Goal: Information Seeking & Learning: Learn about a topic

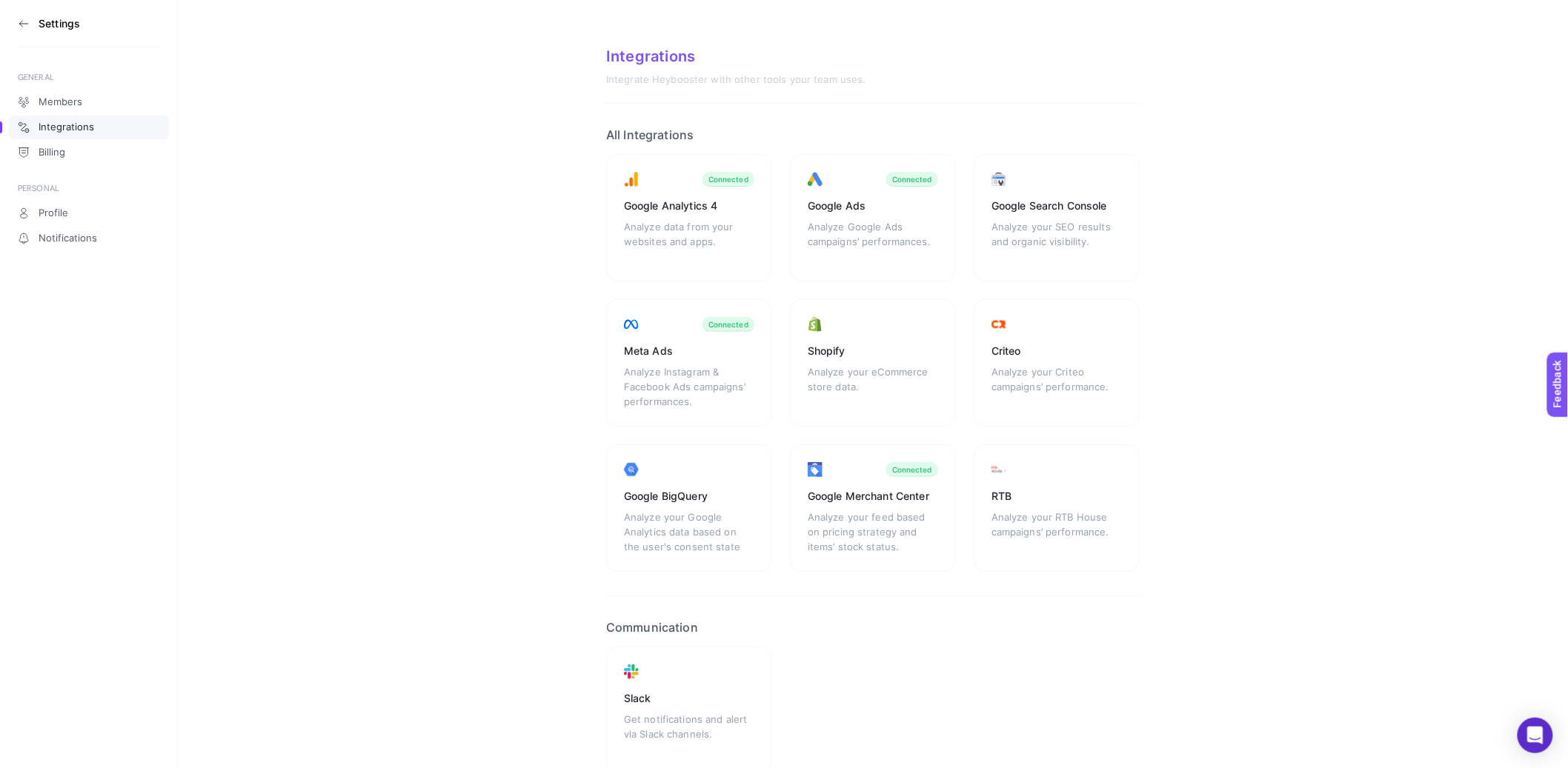
click at [18, 18] on icon at bounding box center [23, 23] width 12 height 12
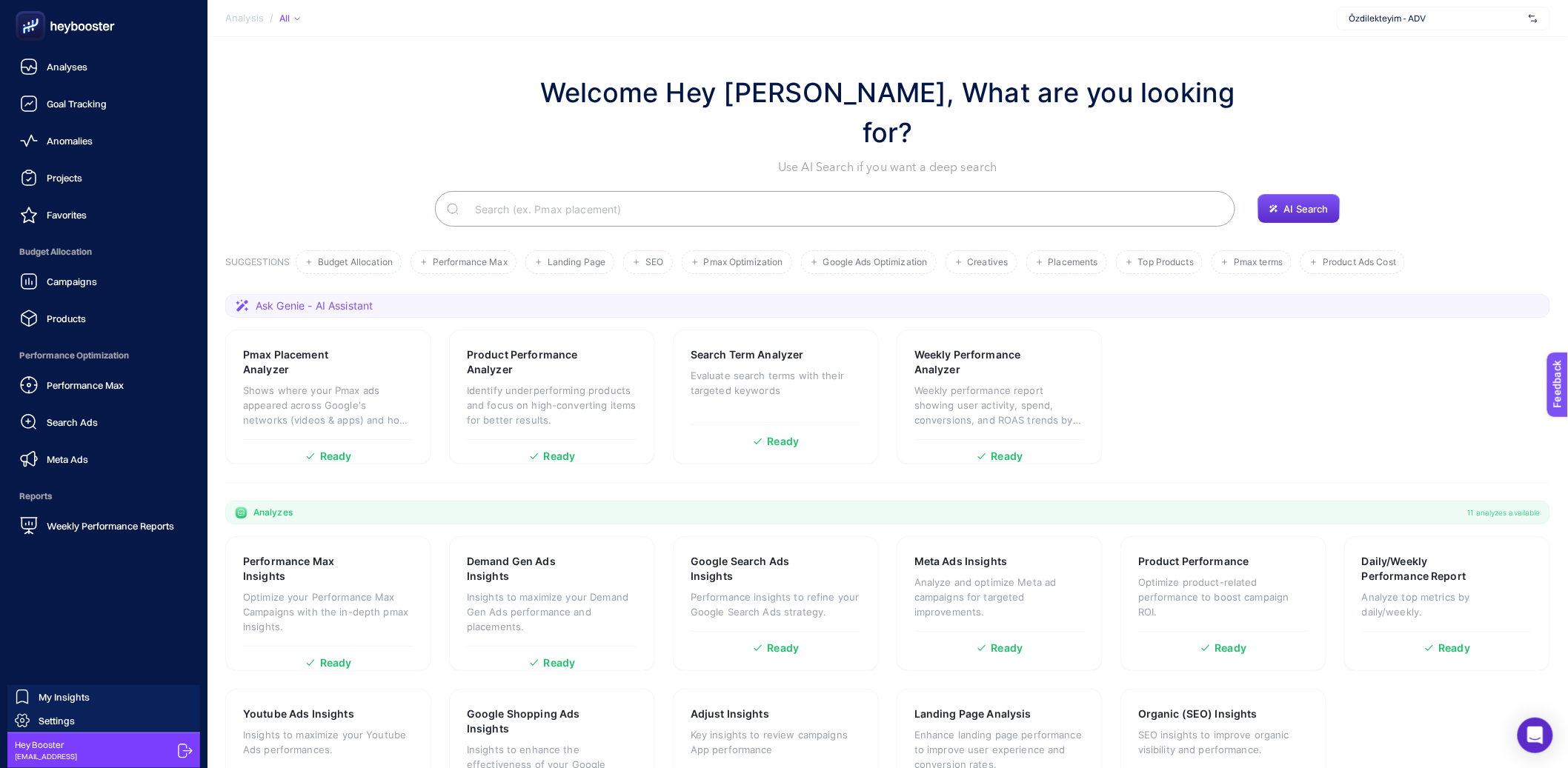
scroll to position [25, 0]
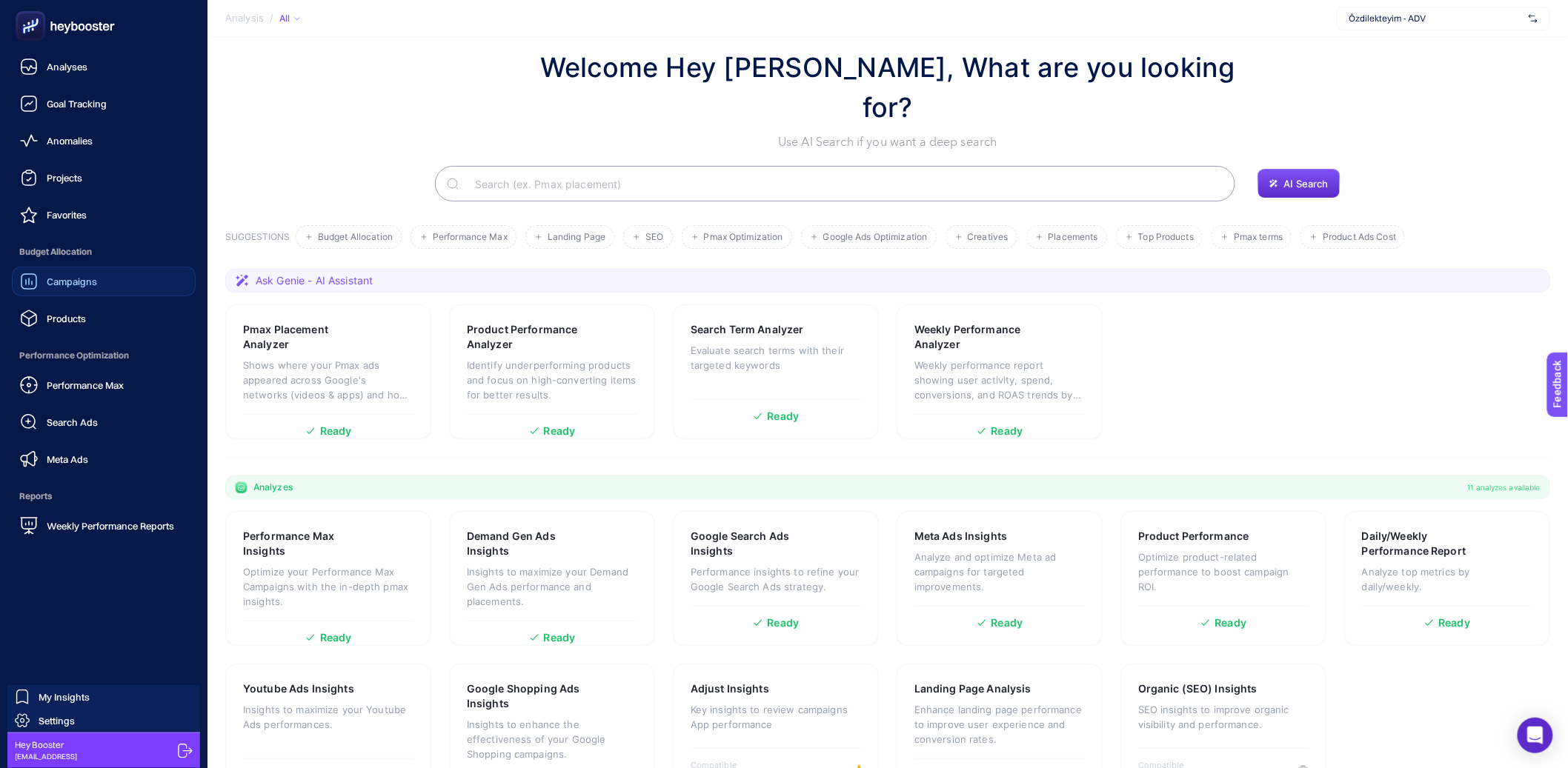
click at [55, 286] on span "Campaigns" at bounding box center [72, 282] width 50 height 12
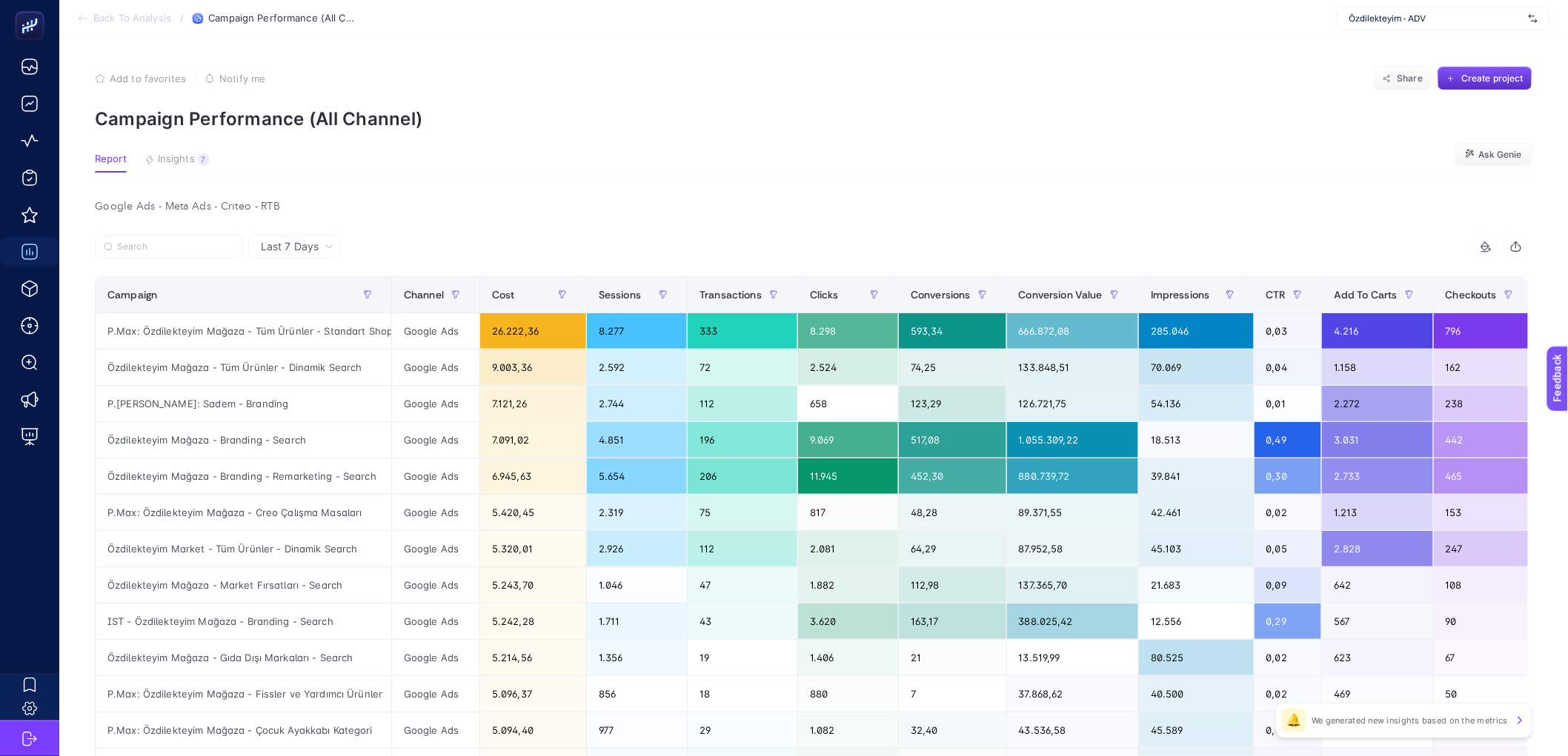
click at [1002, 101] on section "Add to favorites false Notify me Share Create project Campaign Performance (All…" at bounding box center [813, 98] width 1438 height 63
click at [624, 164] on section "Report Insights 7 We generated new insights based on the metrics Ask Genie" at bounding box center [813, 162] width 1438 height 19
click at [1398, 17] on span "Özdilekteyim - ADV" at bounding box center [1435, 19] width 174 height 12
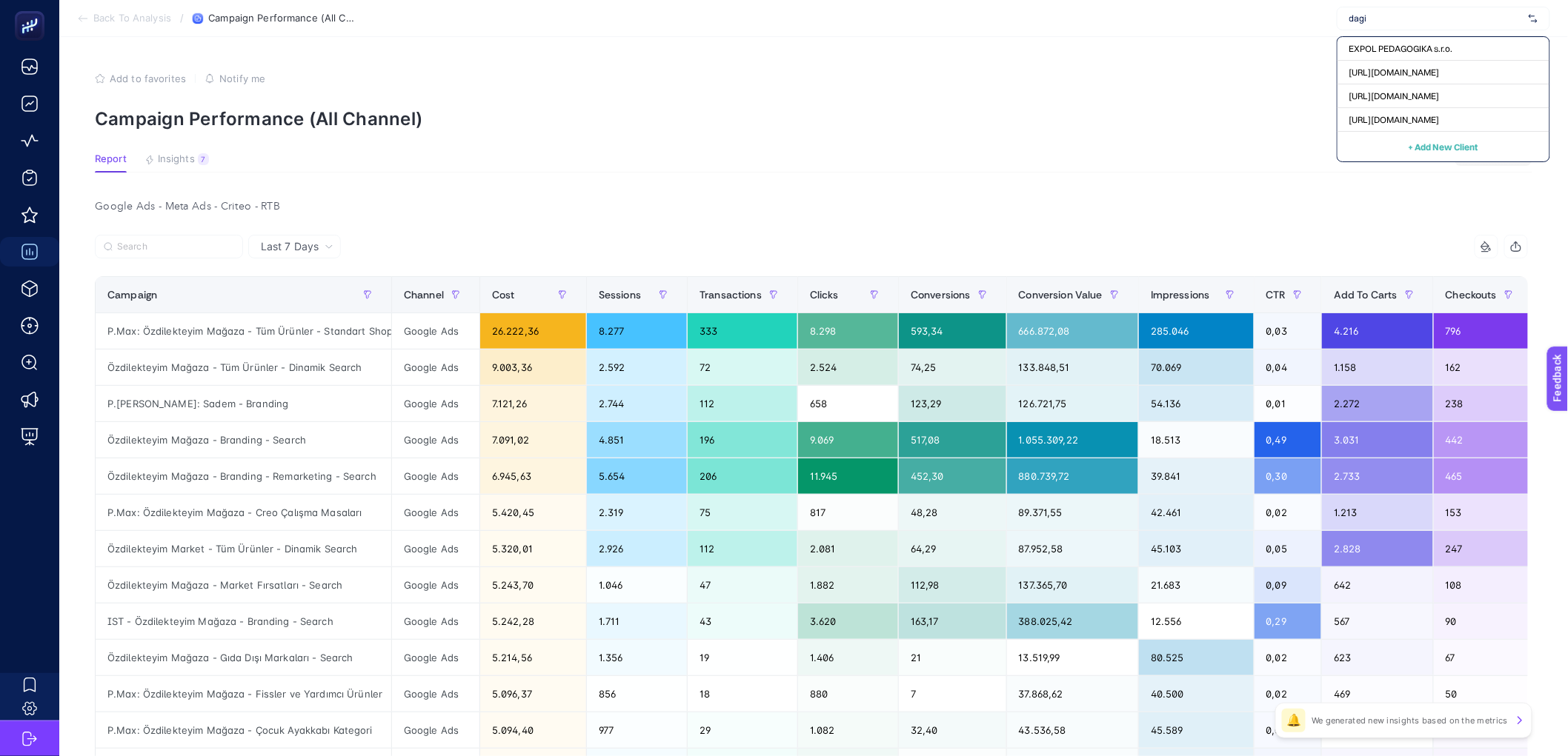
type input "dagi"
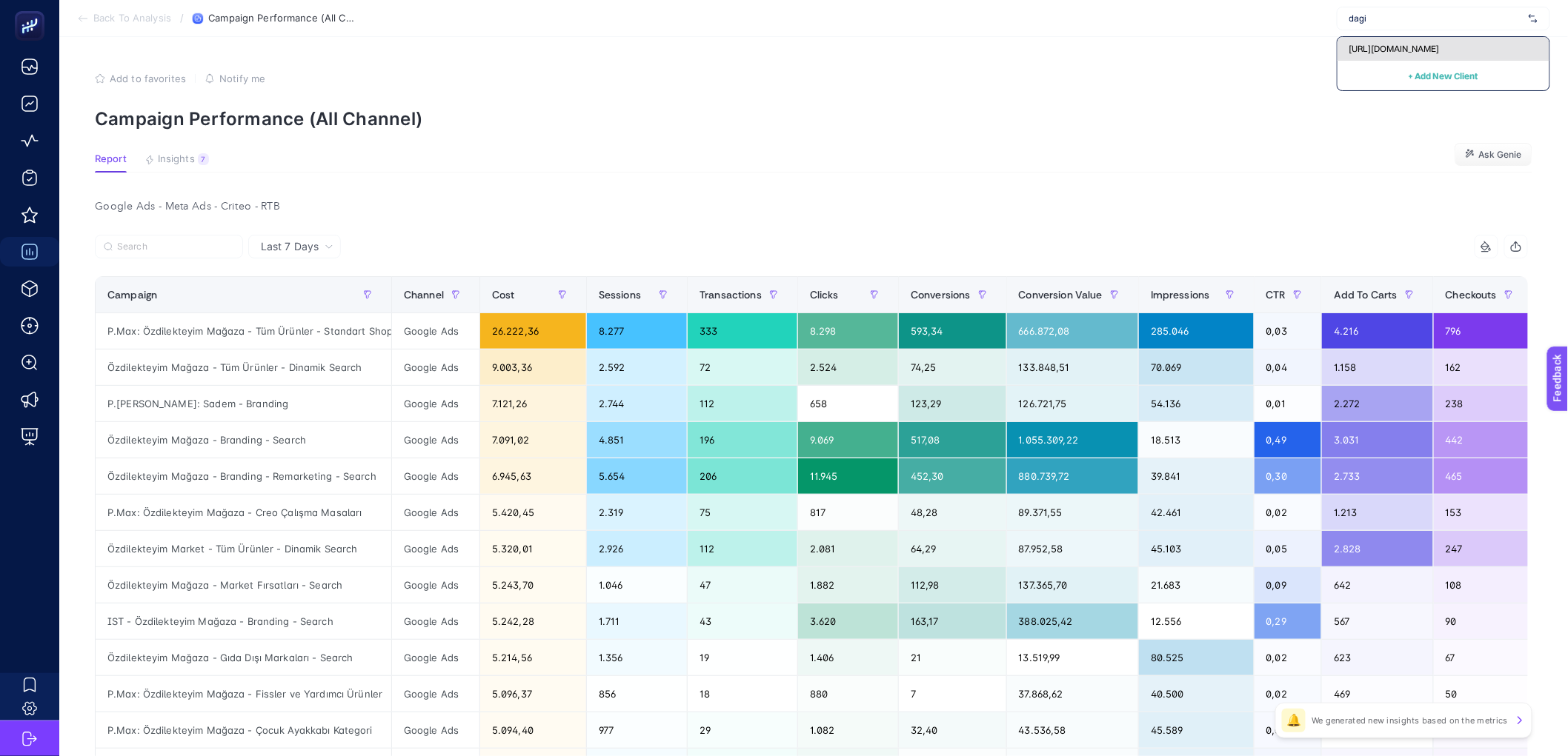
click at [1396, 48] on span "[URL][DOMAIN_NAME]" at bounding box center [1394, 49] width 90 height 12
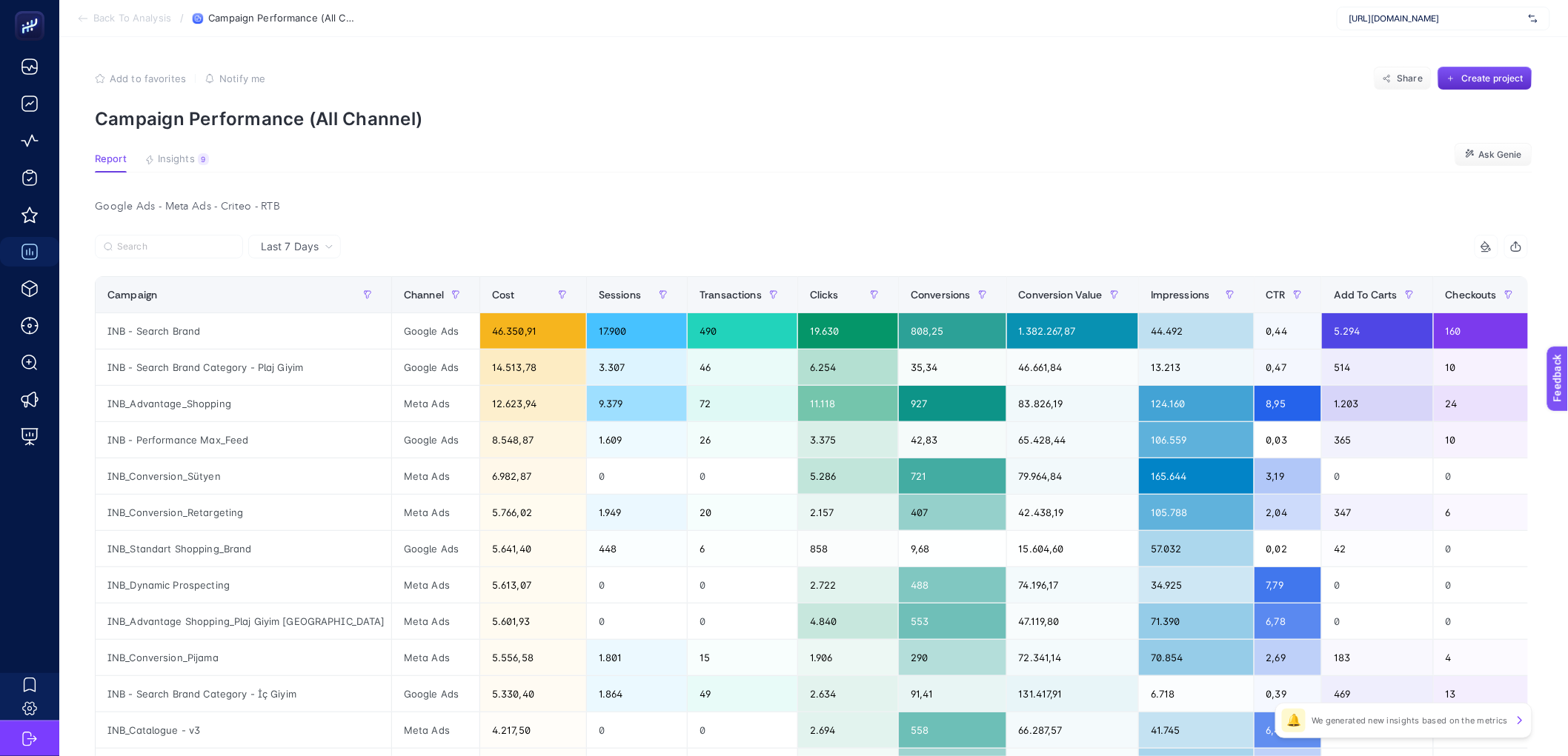
click at [1081, 92] on section "Add to favorites false Notify me Share Create project Campaign Performance (All…" at bounding box center [813, 98] width 1438 height 63
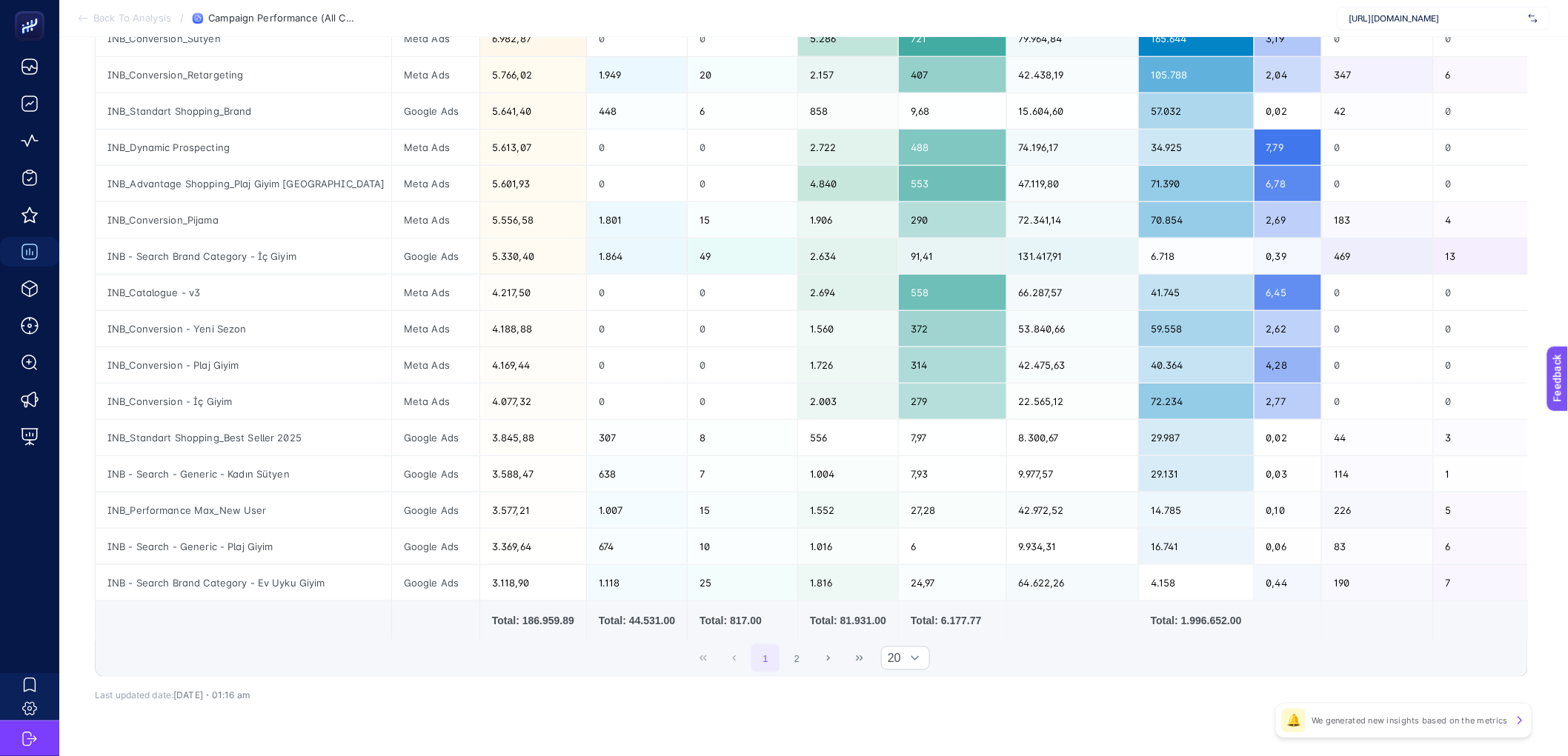
scroll to position [477, 0]
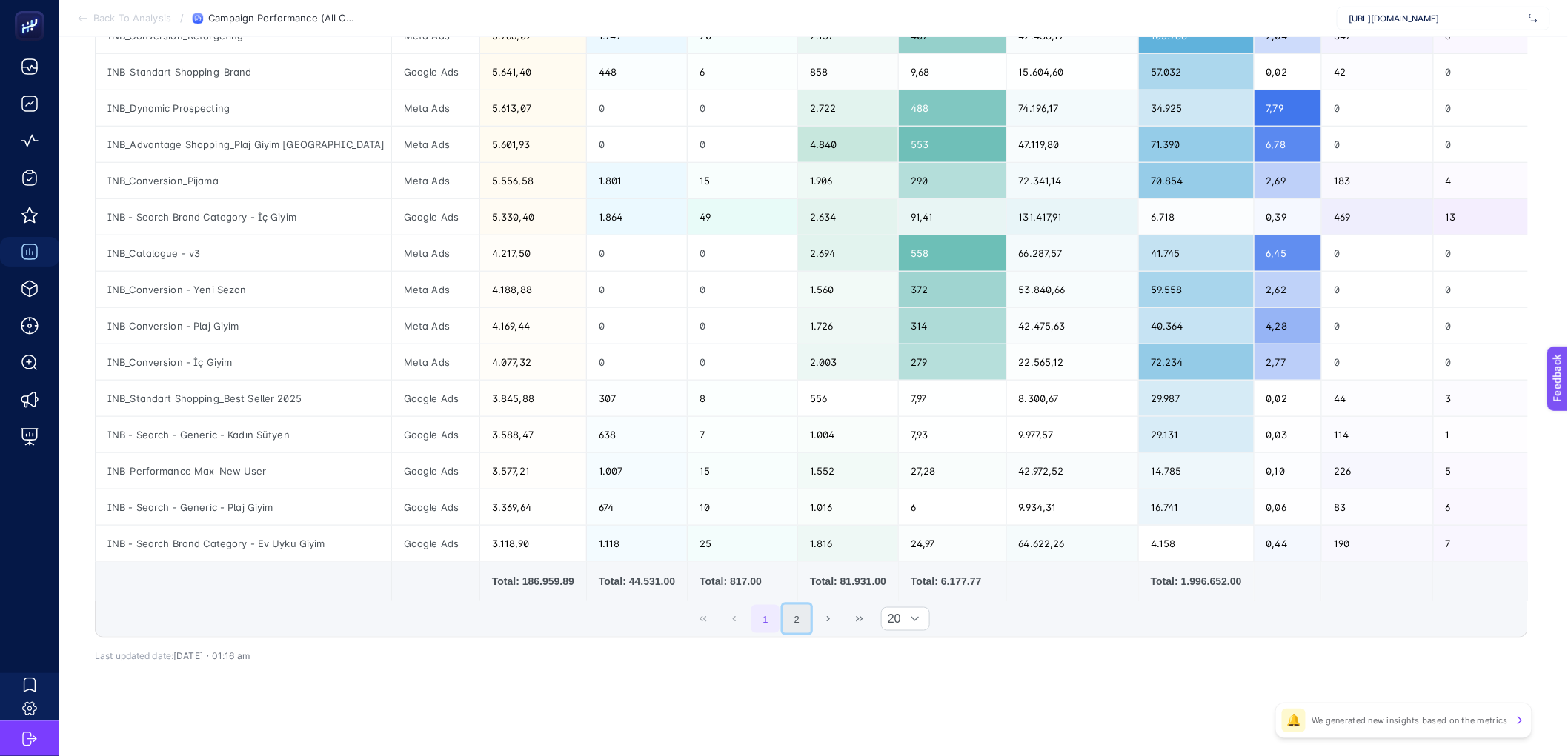
click at [800, 633] on button "2" at bounding box center [797, 619] width 28 height 28
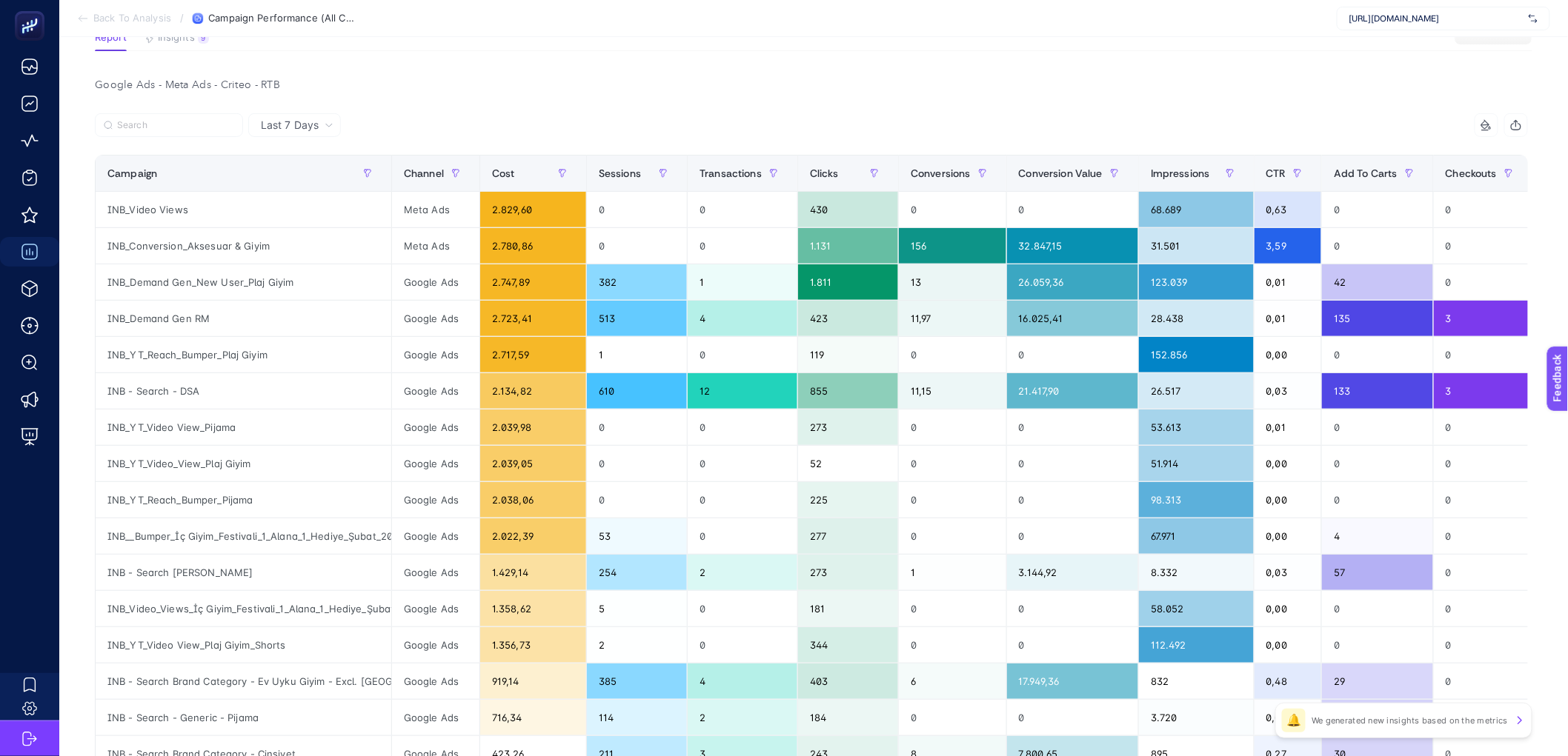
scroll to position [118, 0]
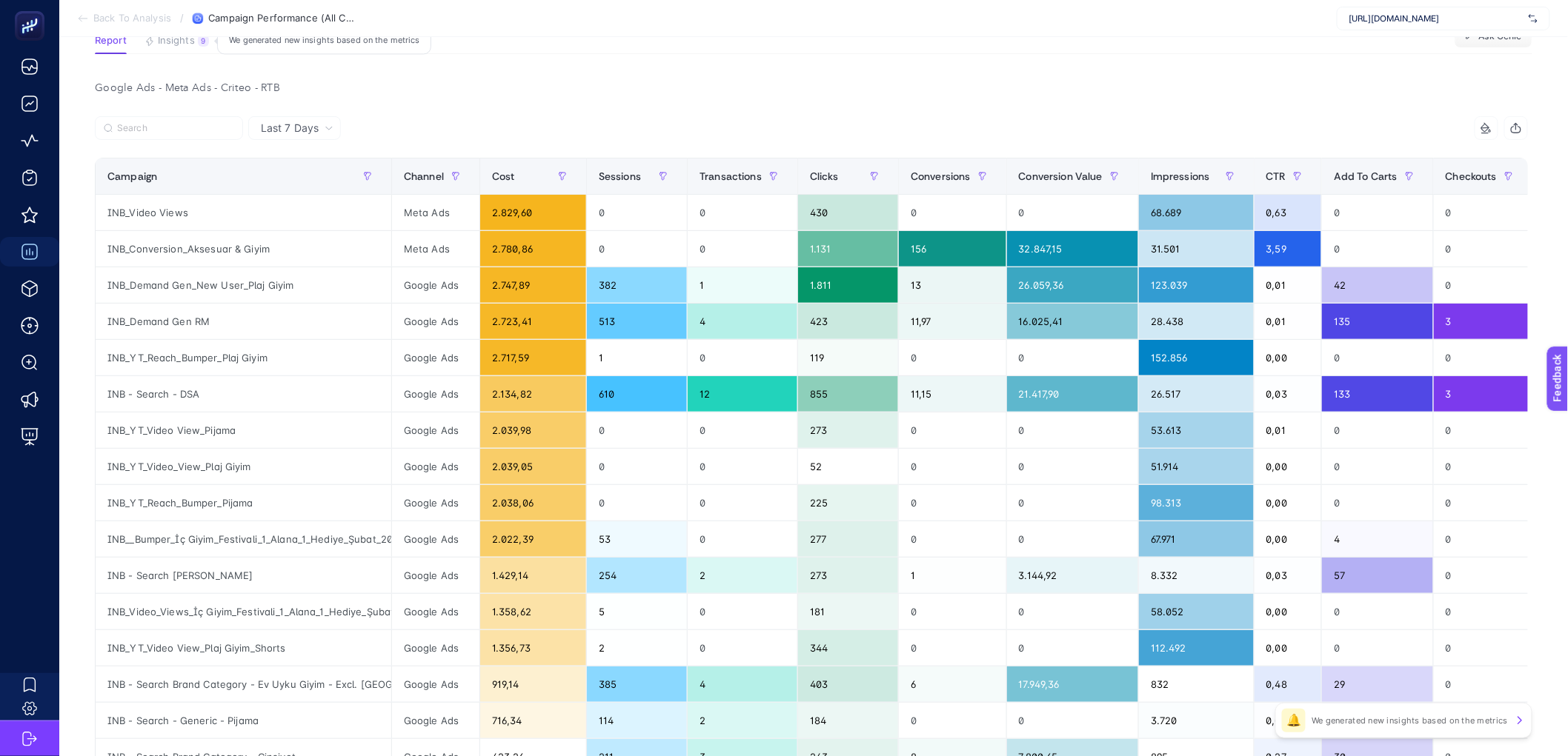
click at [168, 43] on span "Insights" at bounding box center [176, 41] width 37 height 12
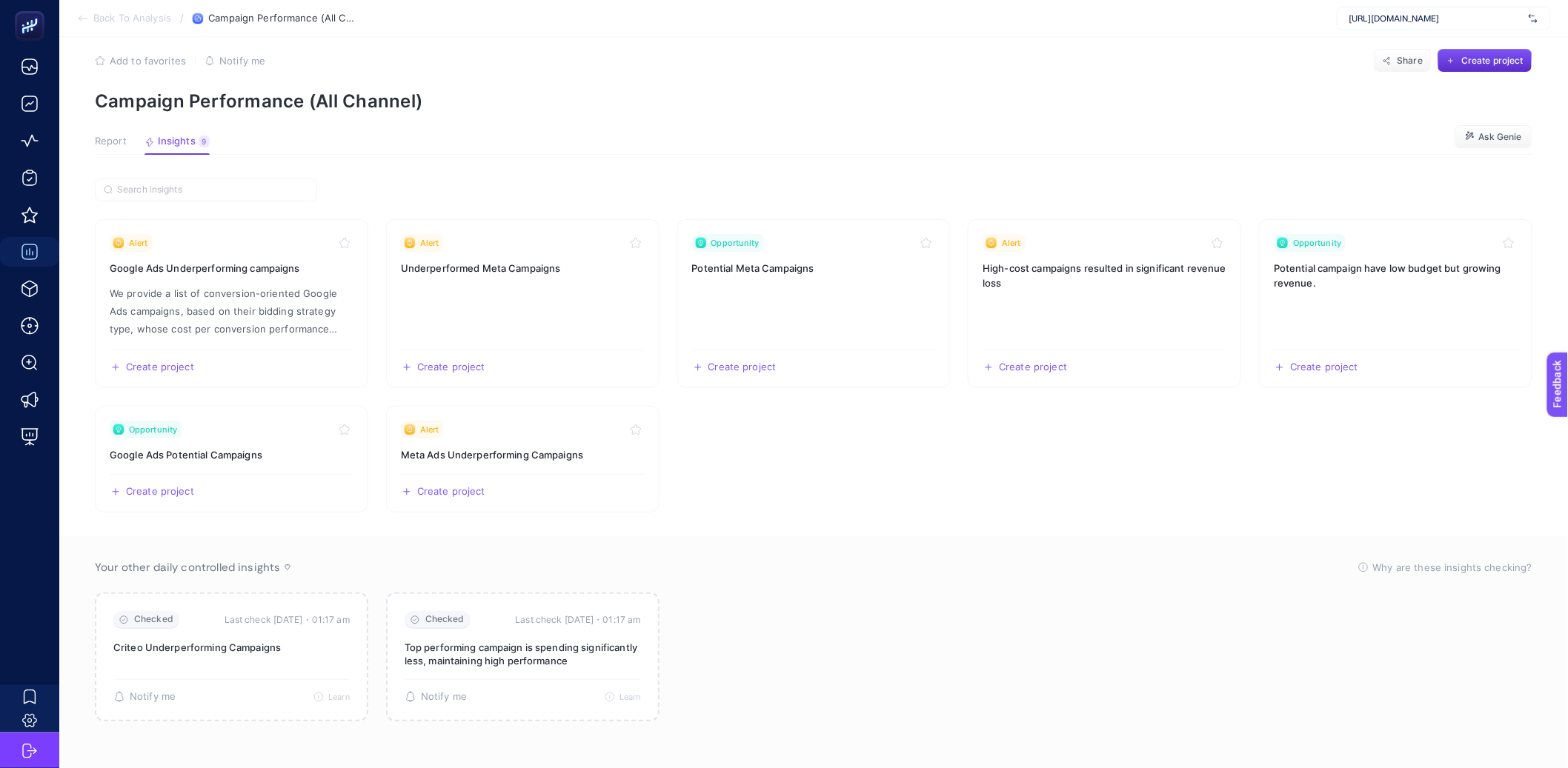
click at [110, 140] on span "Report" at bounding box center [111, 142] width 32 height 12
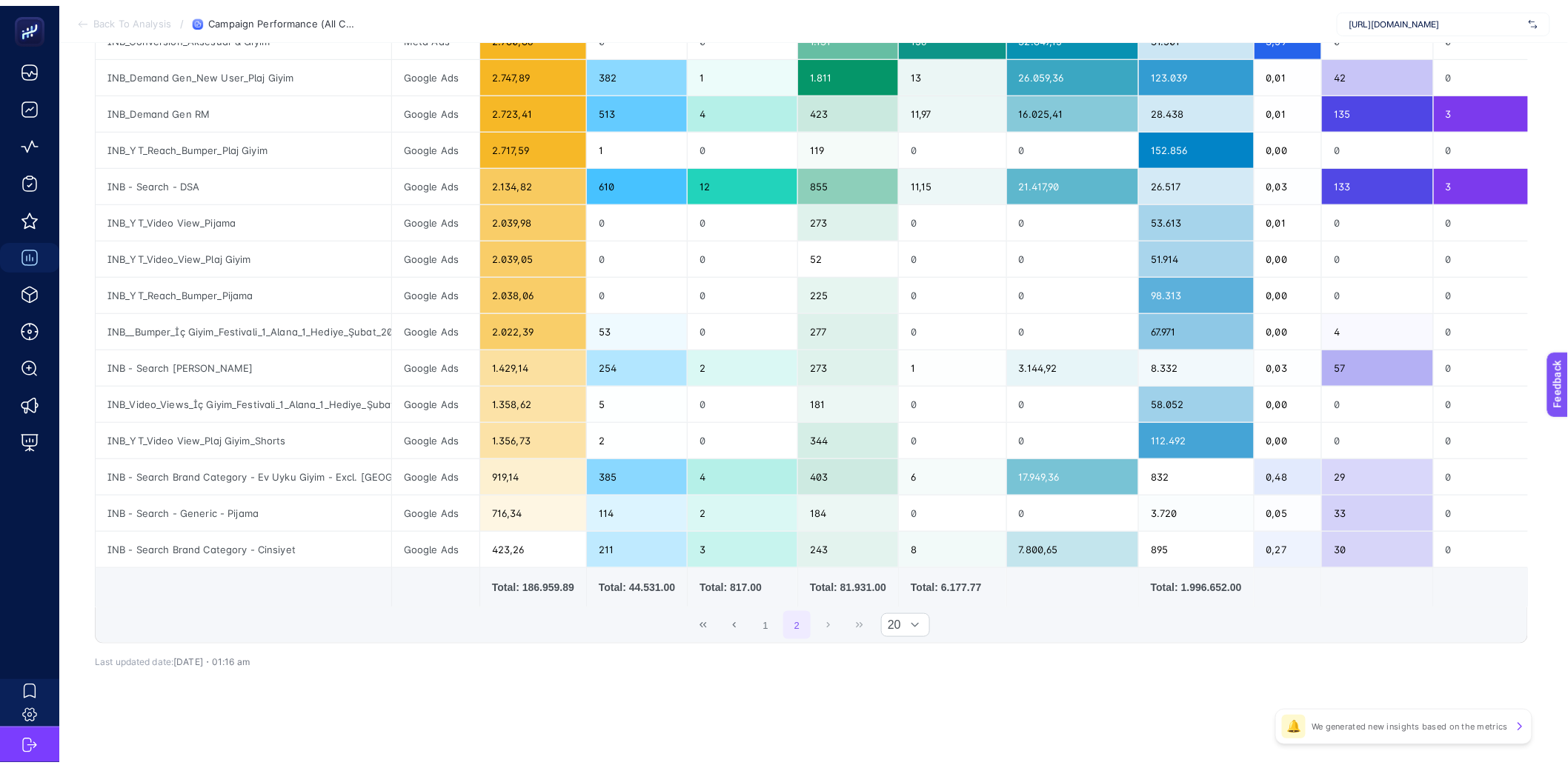
scroll to position [0, 0]
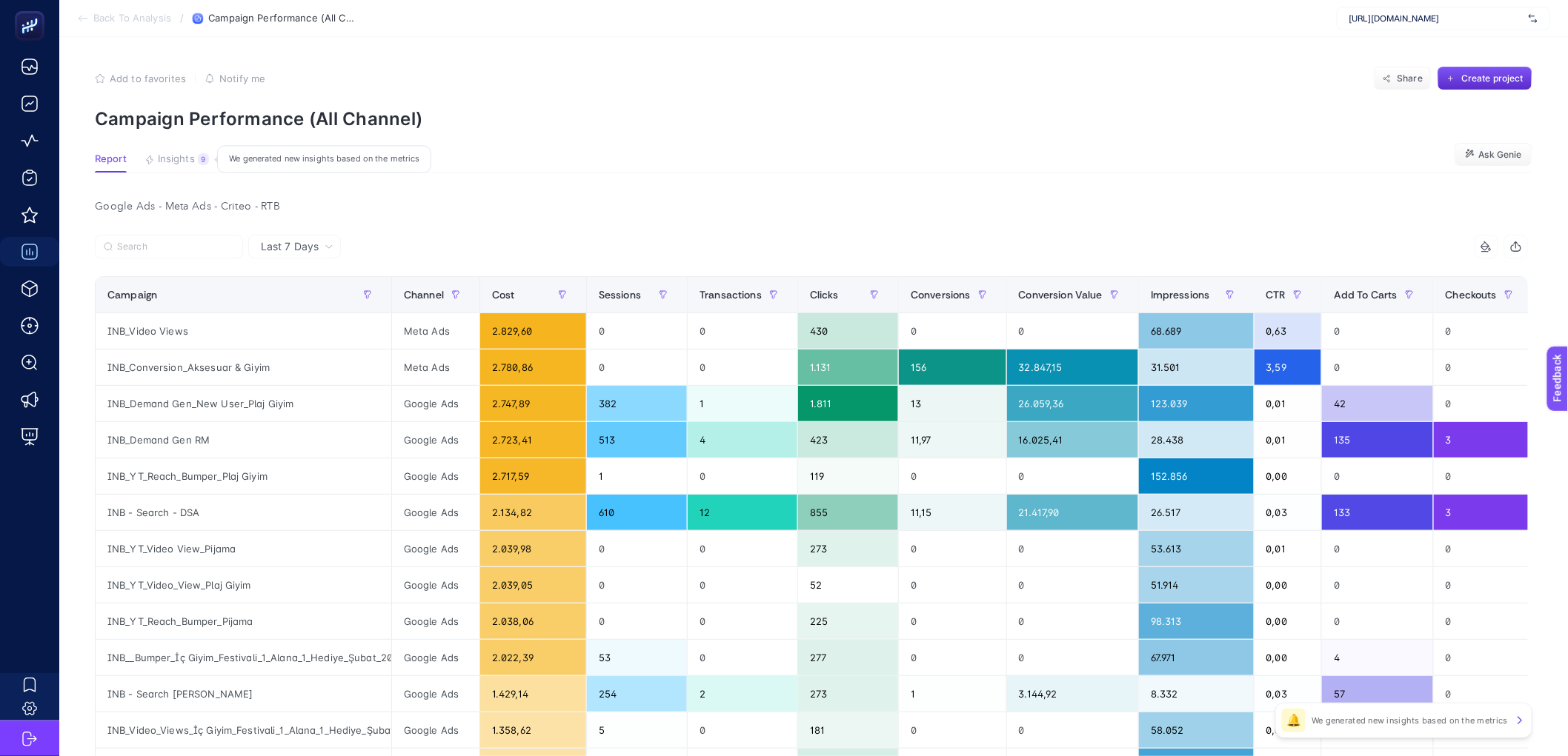
click at [167, 167] on button "Insights 9 We generated new insights based on the metrics" at bounding box center [177, 162] width 64 height 19
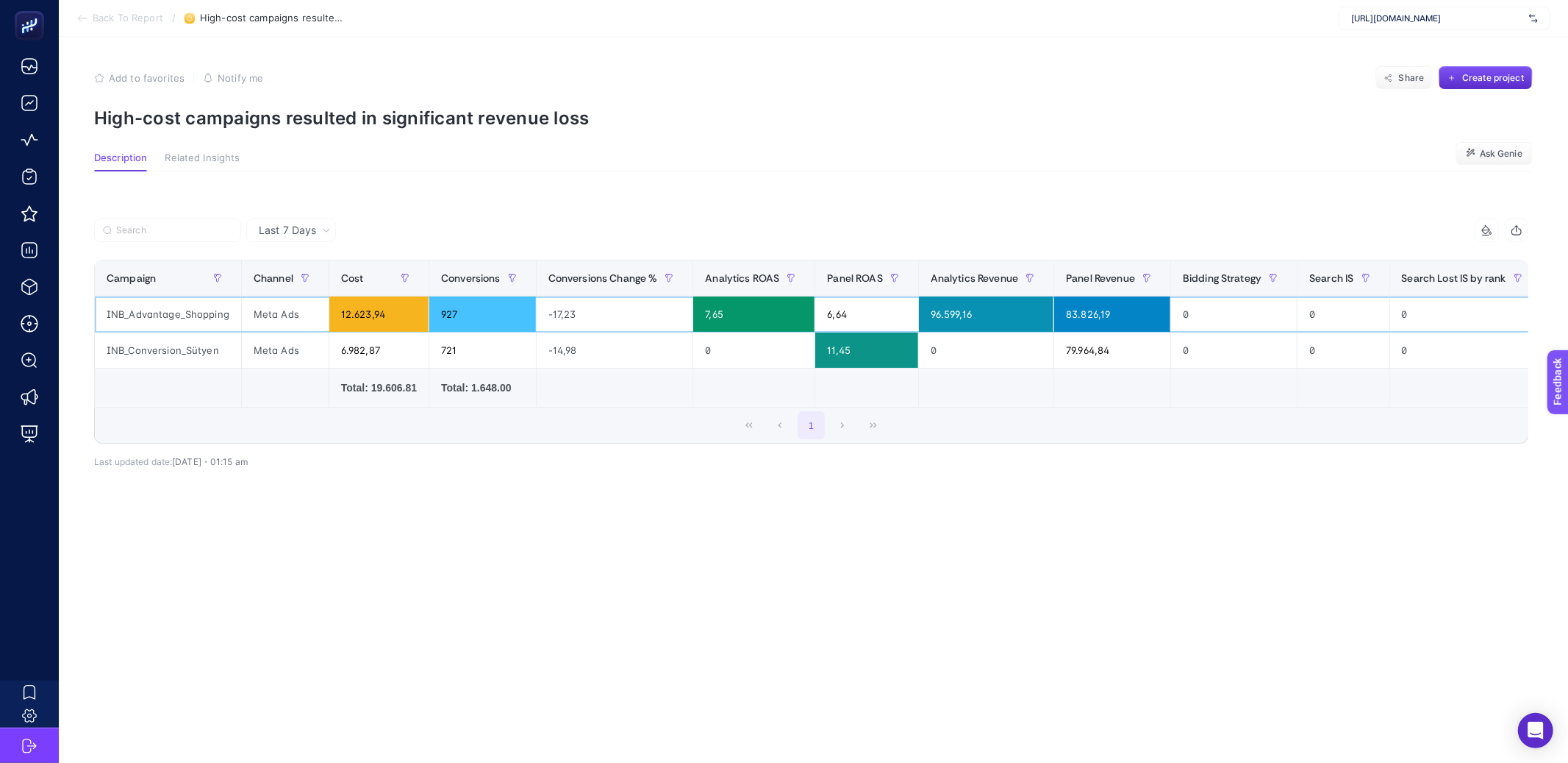
click at [177, 313] on div "INB_Advantage_Shopping" at bounding box center [168, 314] width 147 height 35
click at [171, 379] on td at bounding box center [168, 388] width 147 height 39
drag, startPoint x: 182, startPoint y: 353, endPoint x: 230, endPoint y: 352, distance: 48.0
click at [230, 352] on div "INB_Conversion_Sütyen" at bounding box center [168, 350] width 147 height 35
drag, startPoint x: 1321, startPoint y: 312, endPoint x: 1472, endPoint y: 316, distance: 151.1
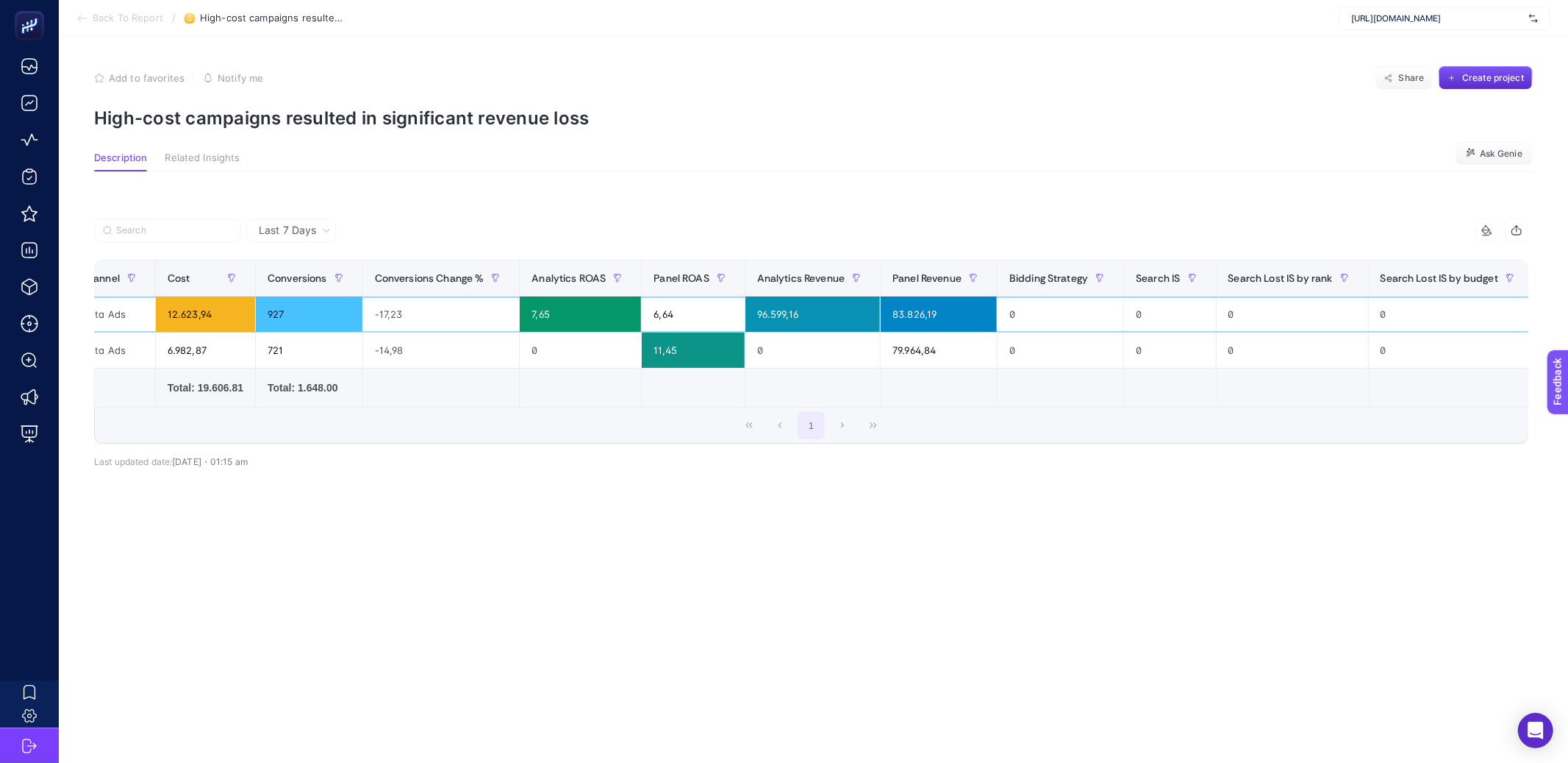
scroll to position [0, 238]
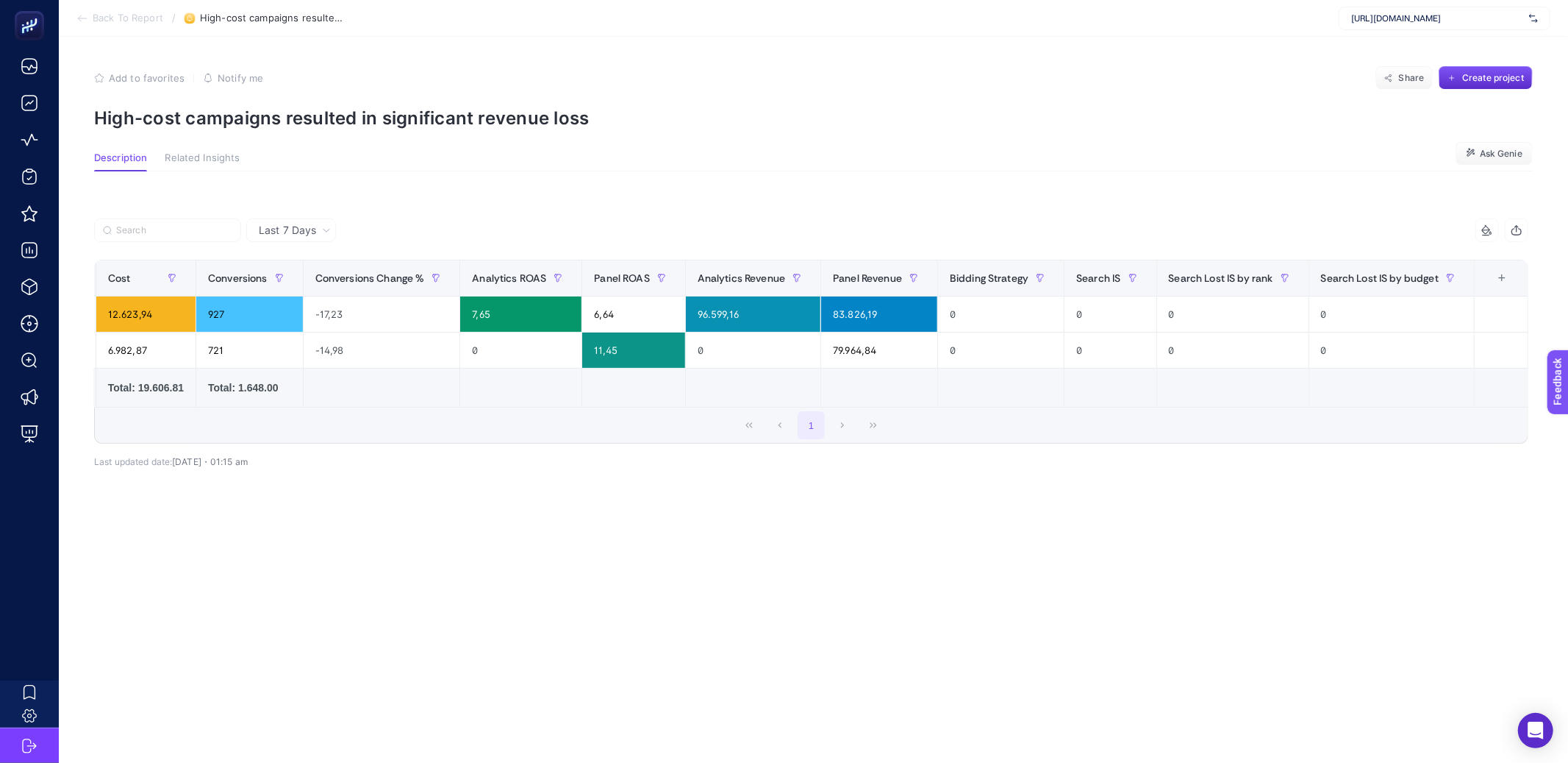
click at [1496, 278] on div "+" at bounding box center [1502, 278] width 28 height 12
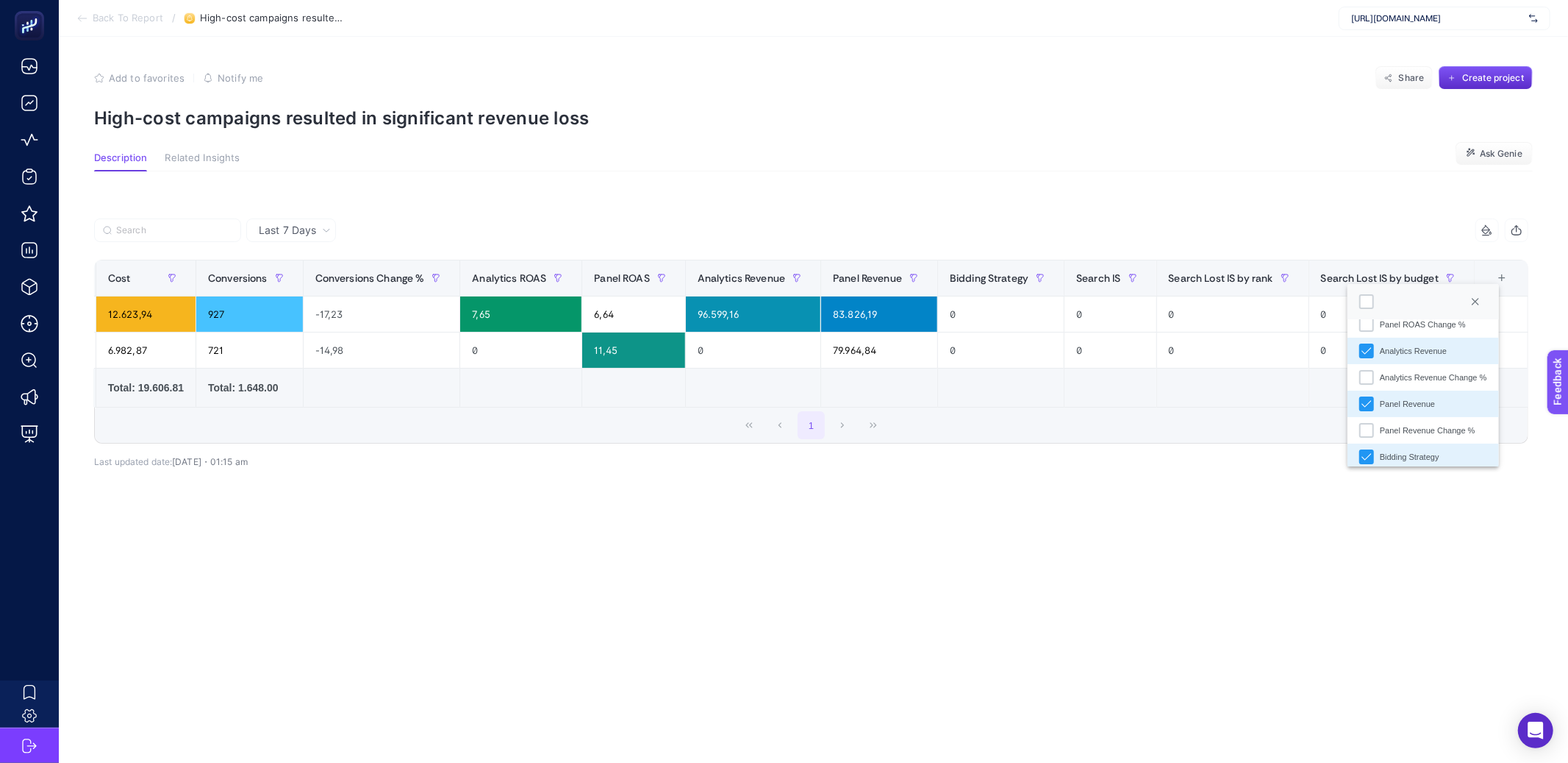
scroll to position [260, 0]
click at [1369, 427] on div "Panel Revenue Change %" at bounding box center [1367, 422] width 15 height 15
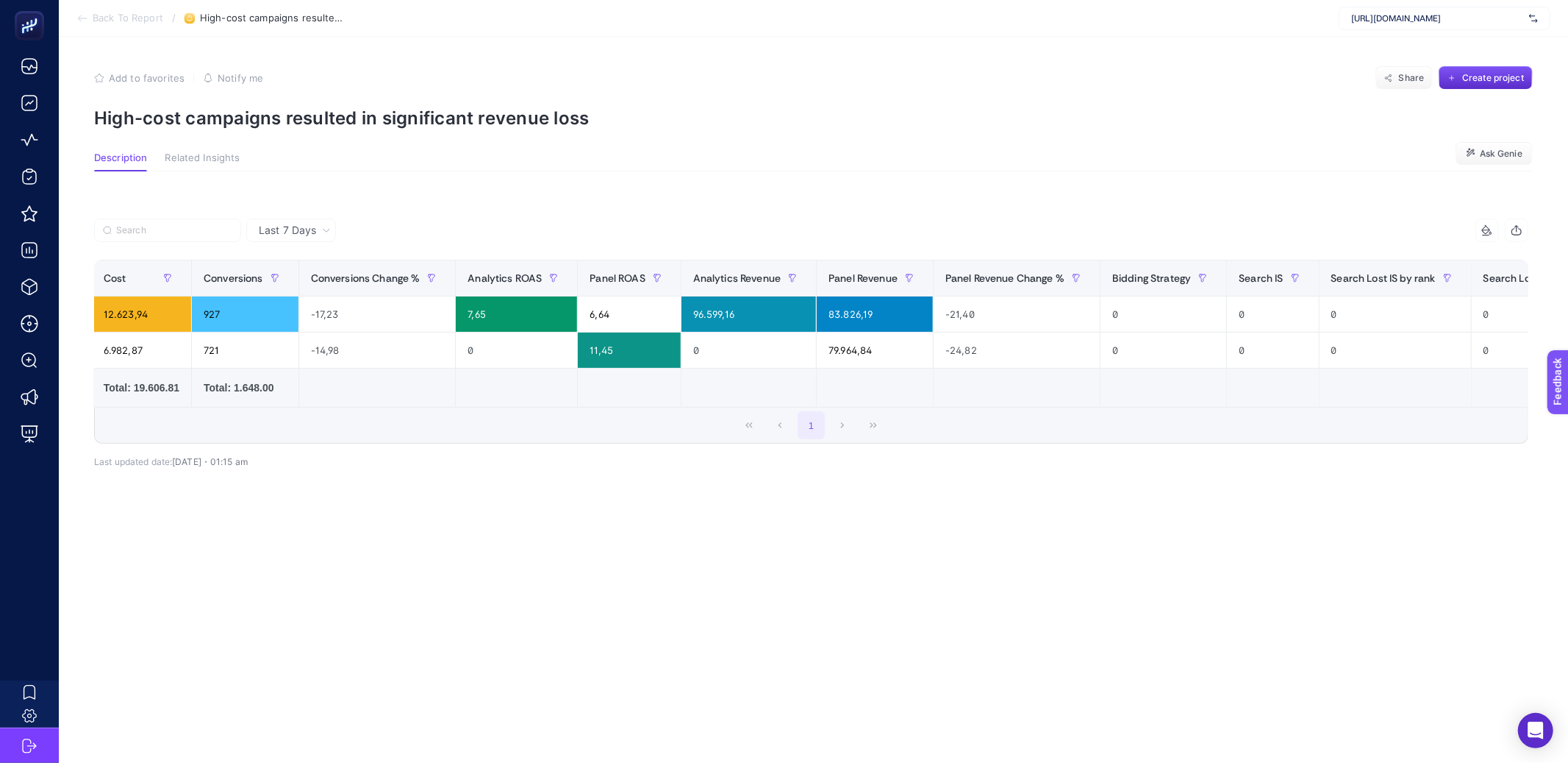
click at [1087, 443] on div "1" at bounding box center [811, 425] width 1433 height 35
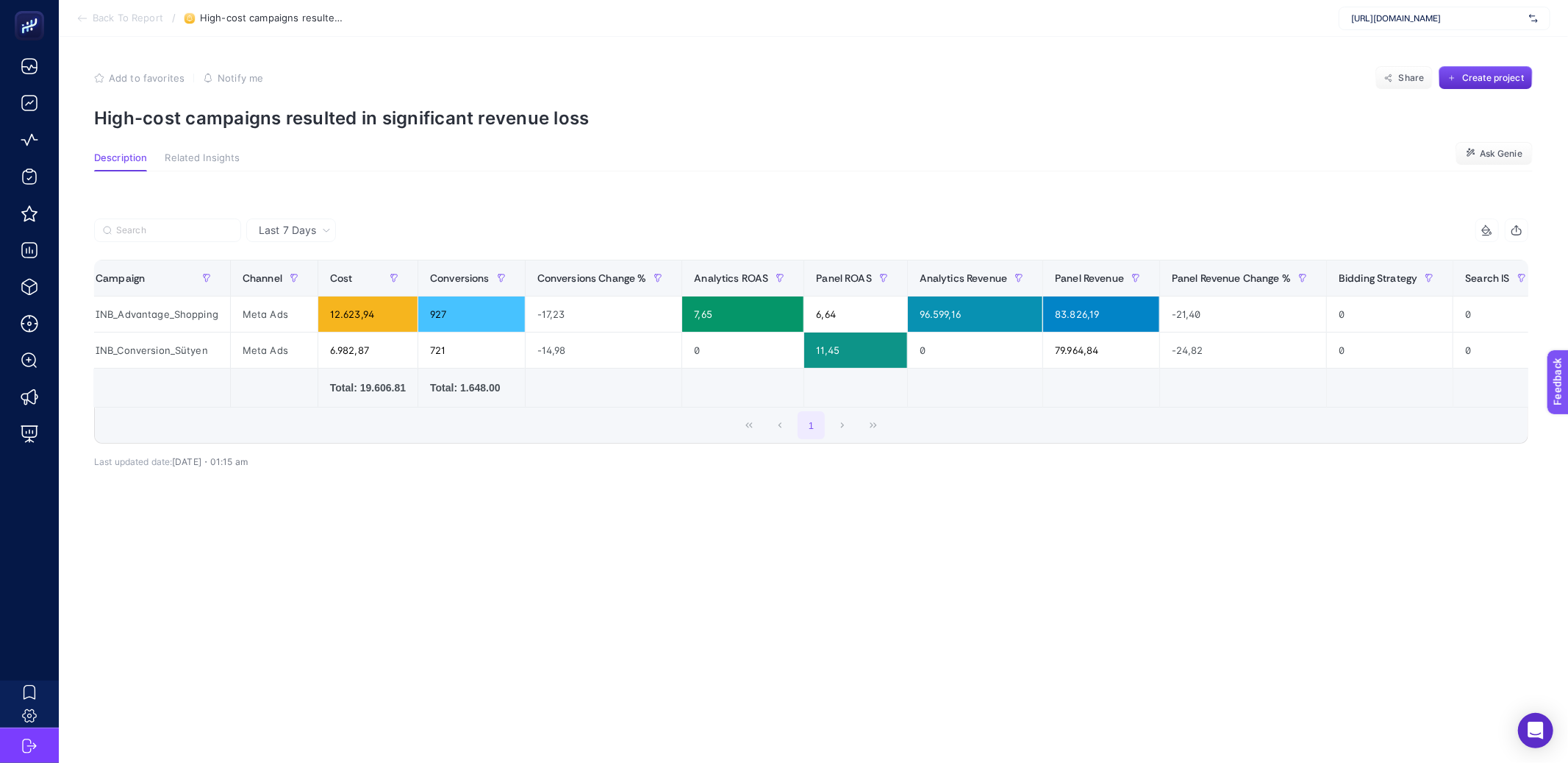
scroll to position [0, 0]
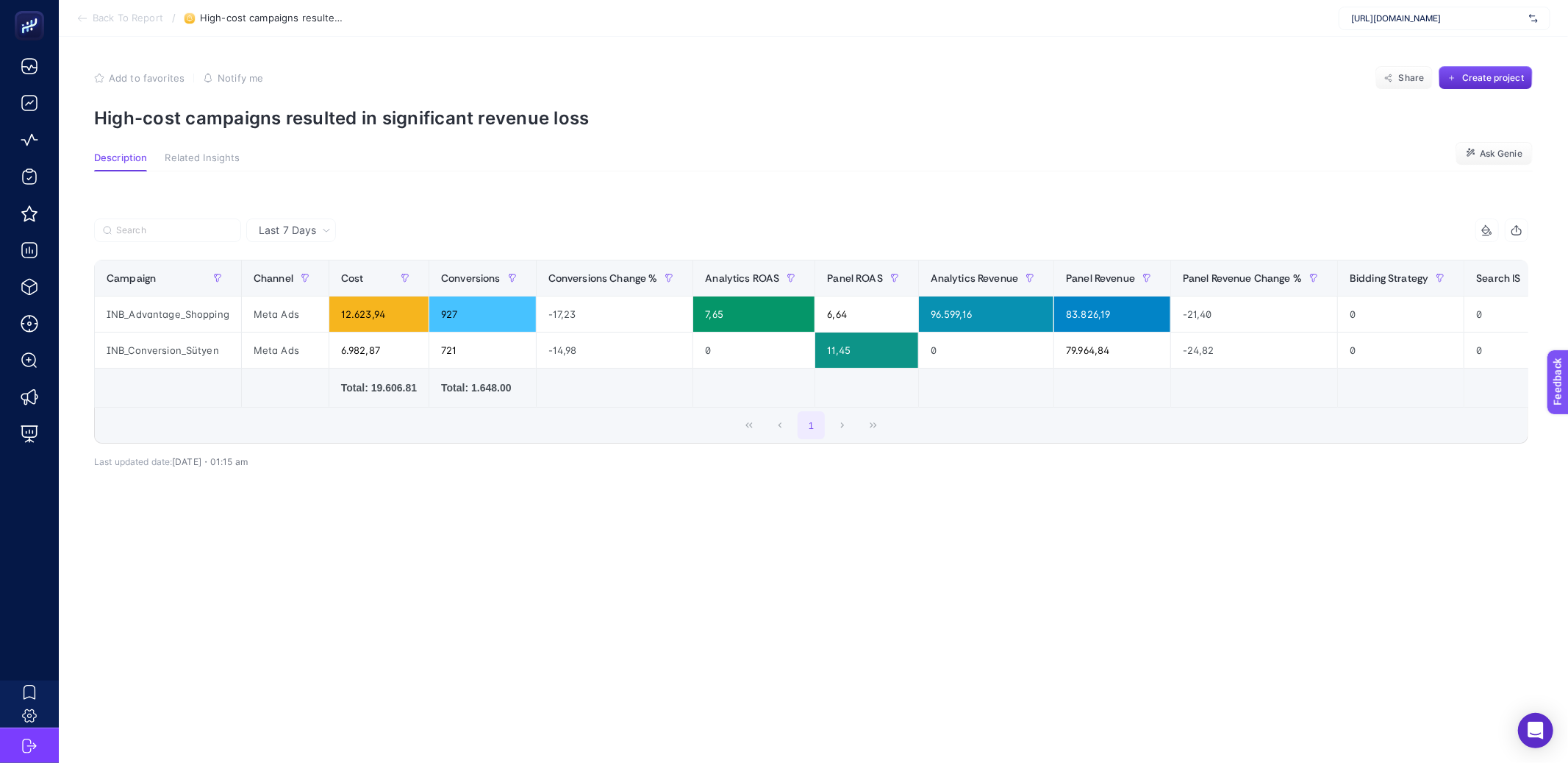
click at [787, 459] on div "11 items selected Campaign Channel Cost Conversions Conversions Change % Analyt…" at bounding box center [811, 354] width 1434 height 225
click at [178, 353] on div "INB_Conversion_Sütyen" at bounding box center [168, 350] width 147 height 35
click at [175, 312] on div "INB_Advantage_Shopping" at bounding box center [168, 314] width 147 height 35
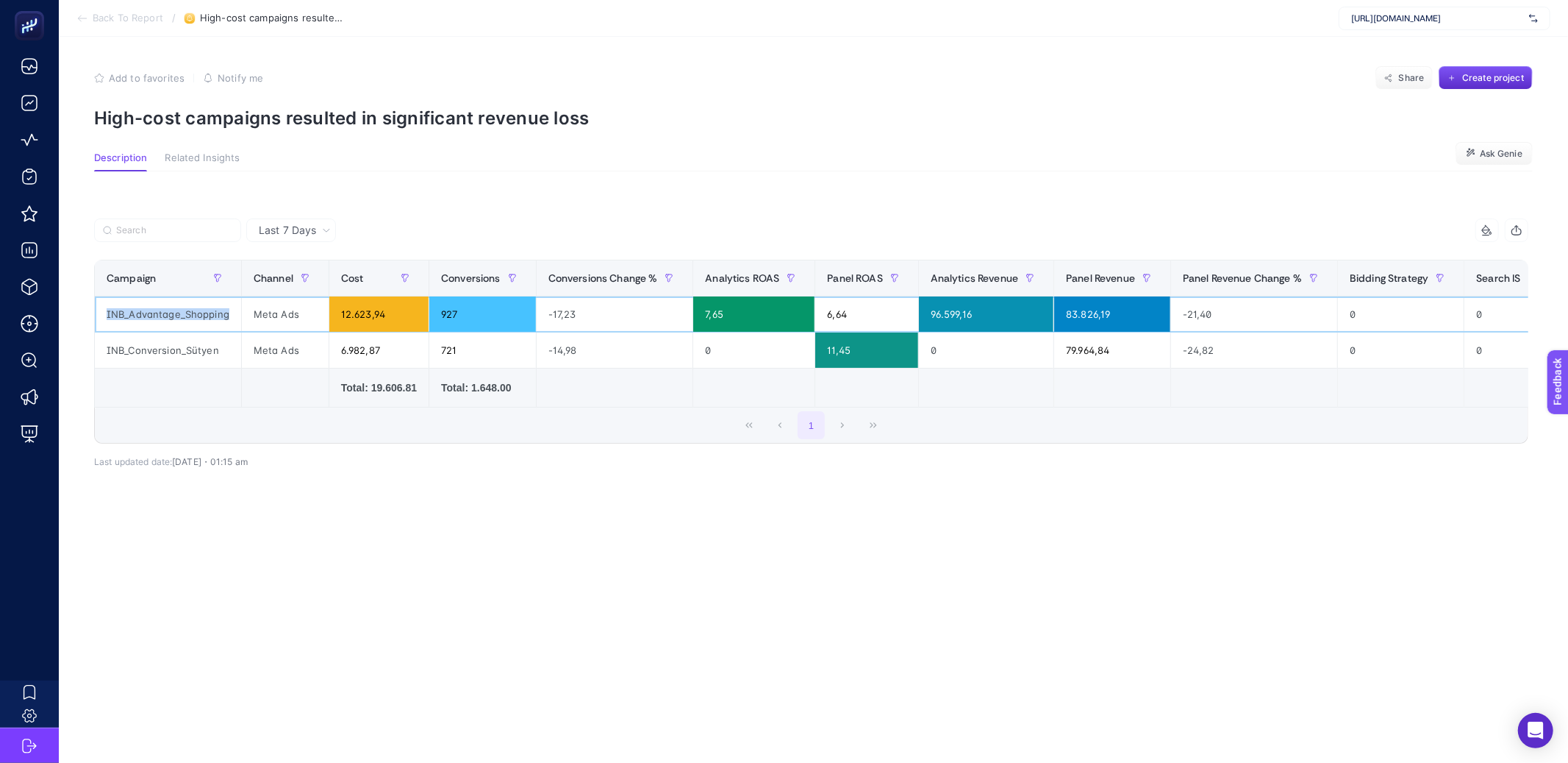
click at [175, 312] on div "INB_Advantage_Shopping" at bounding box center [168, 314] width 147 height 35
click at [208, 467] on span "today・01:15 am" at bounding box center [210, 461] width 76 height 11
drag, startPoint x: 208, startPoint y: 476, endPoint x: 296, endPoint y: 494, distance: 89.8
click at [296, 485] on div "11 items selected Campaign Channel Cost Conversions Conversions Change % Analyt…" at bounding box center [811, 363] width 1434 height 243
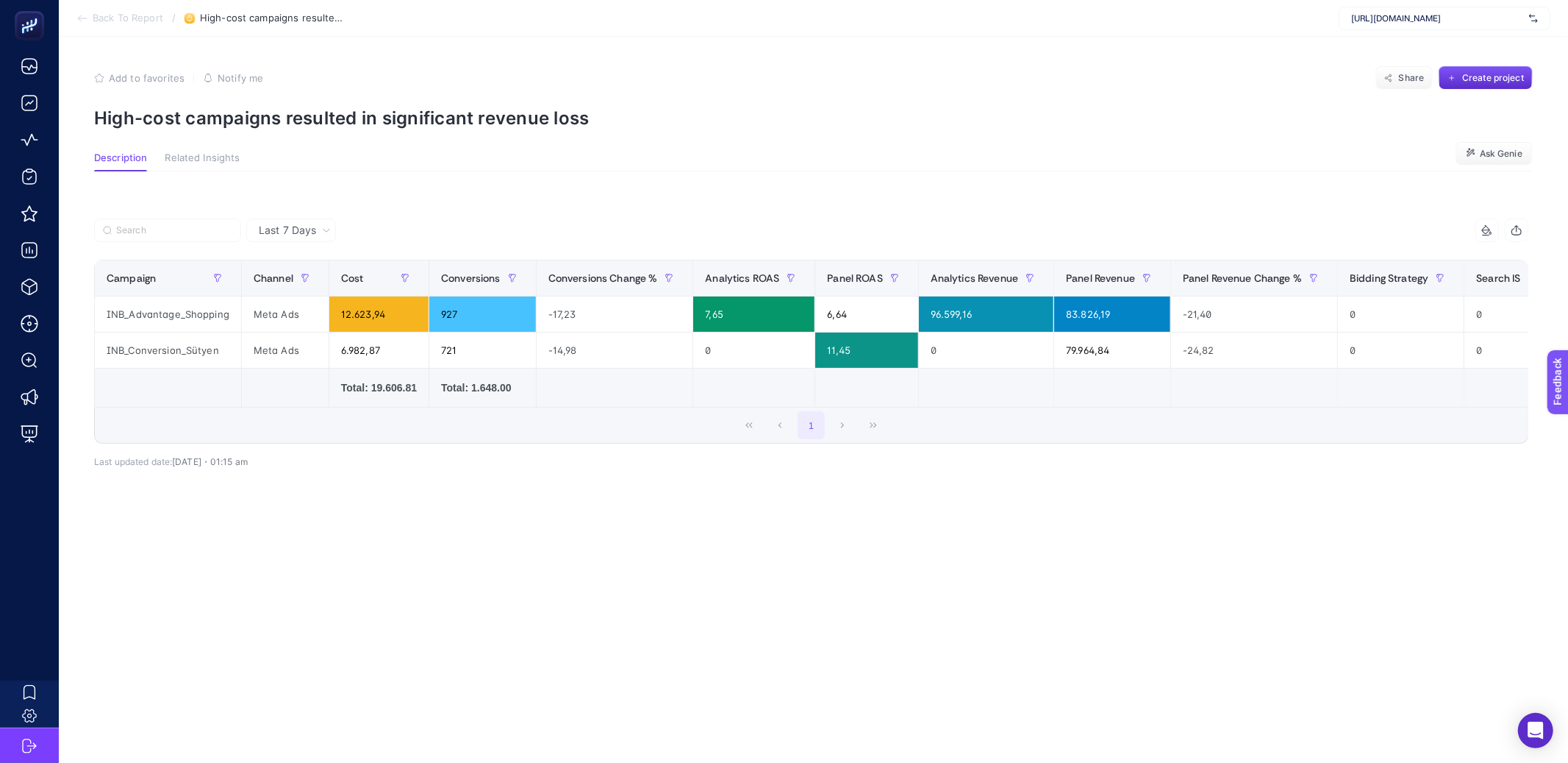
click at [296, 485] on div "11 items selected Campaign Channel Cost Conversions Conversions Change % Analyt…" at bounding box center [811, 363] width 1434 height 243
click at [1377, 19] on span "[URL][DOMAIN_NAME]" at bounding box center [1437, 19] width 172 height 12
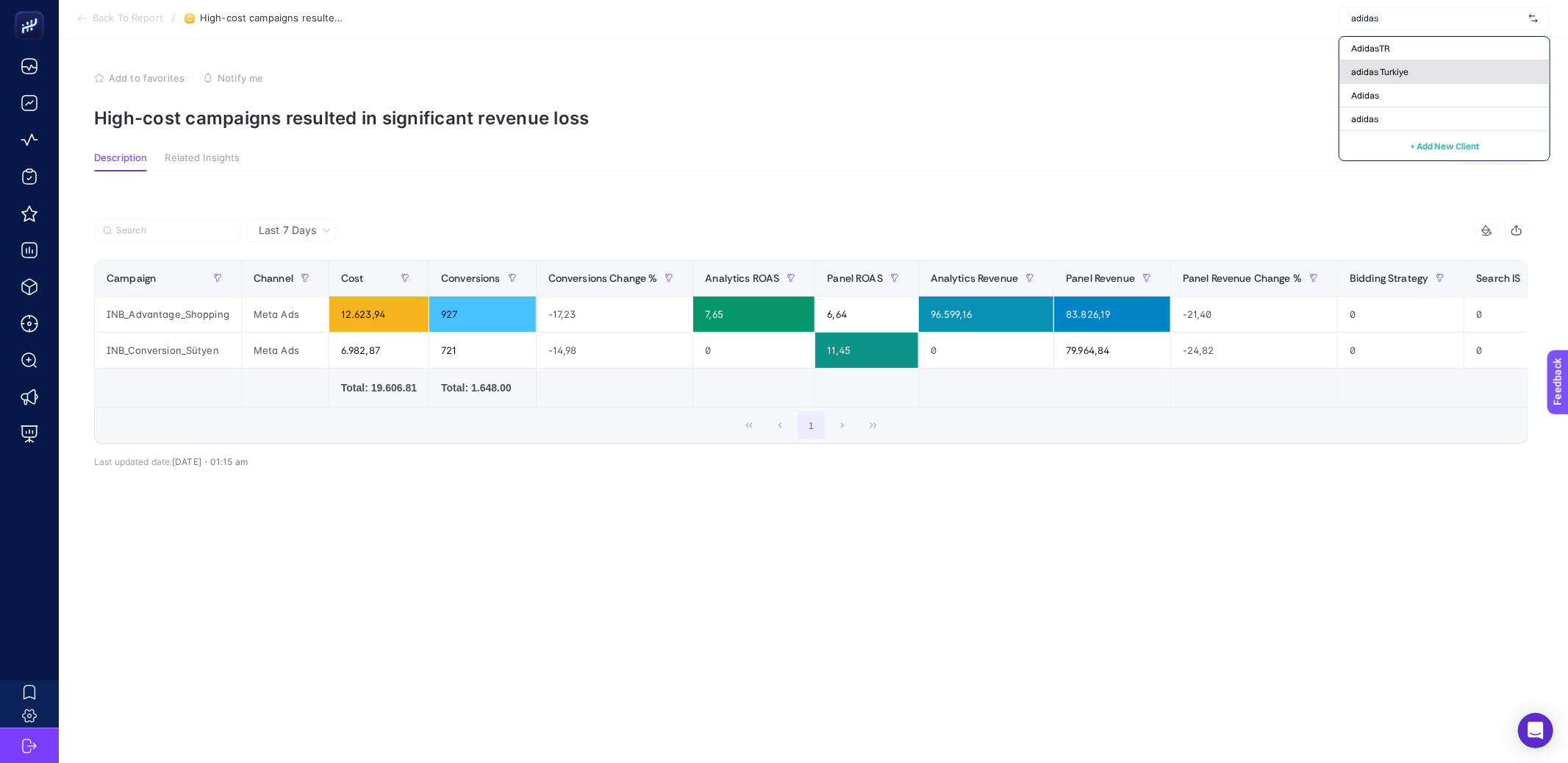
type input "adidas"
click at [1376, 74] on span "adidas Turkiye" at bounding box center [1380, 72] width 57 height 12
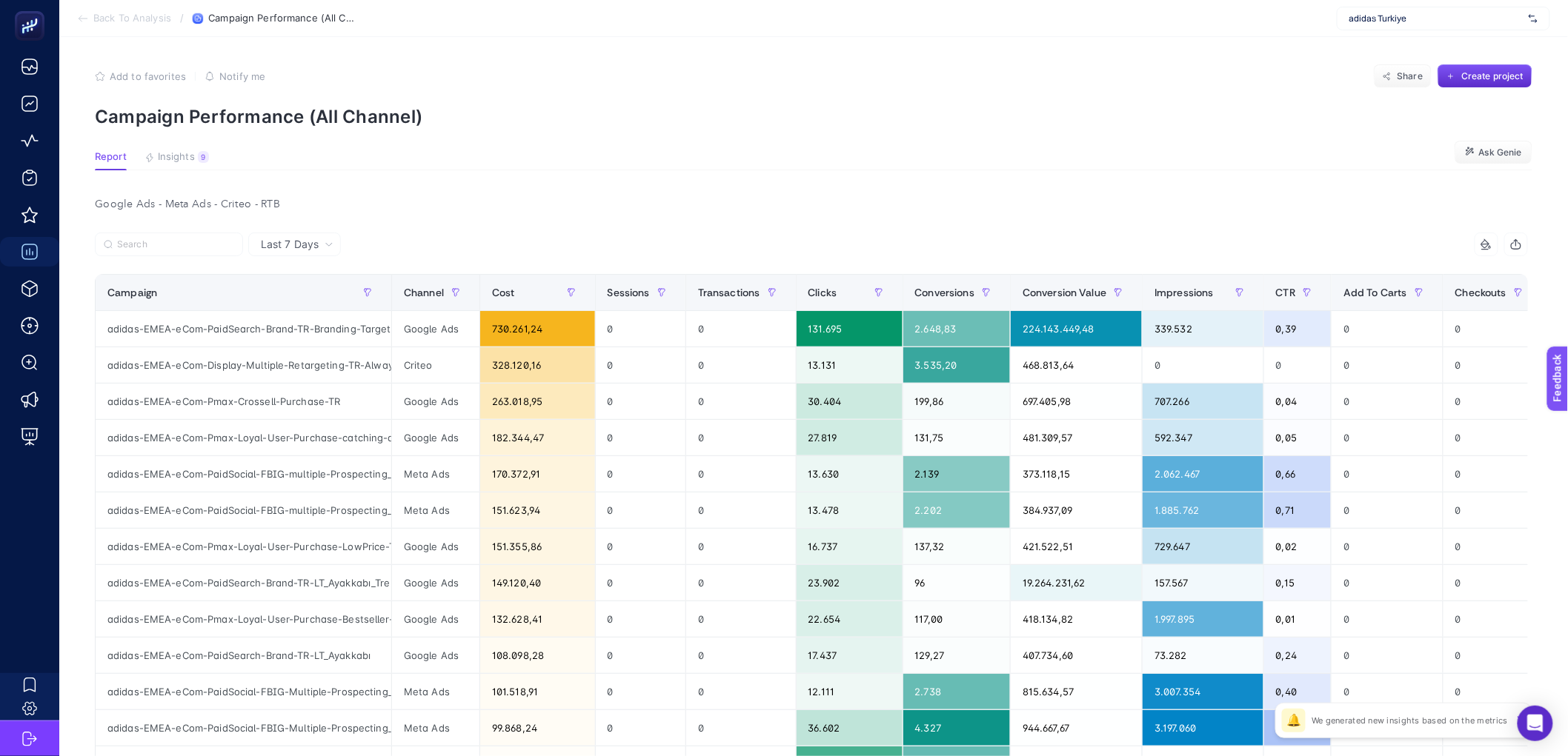
scroll to position [3, 0]
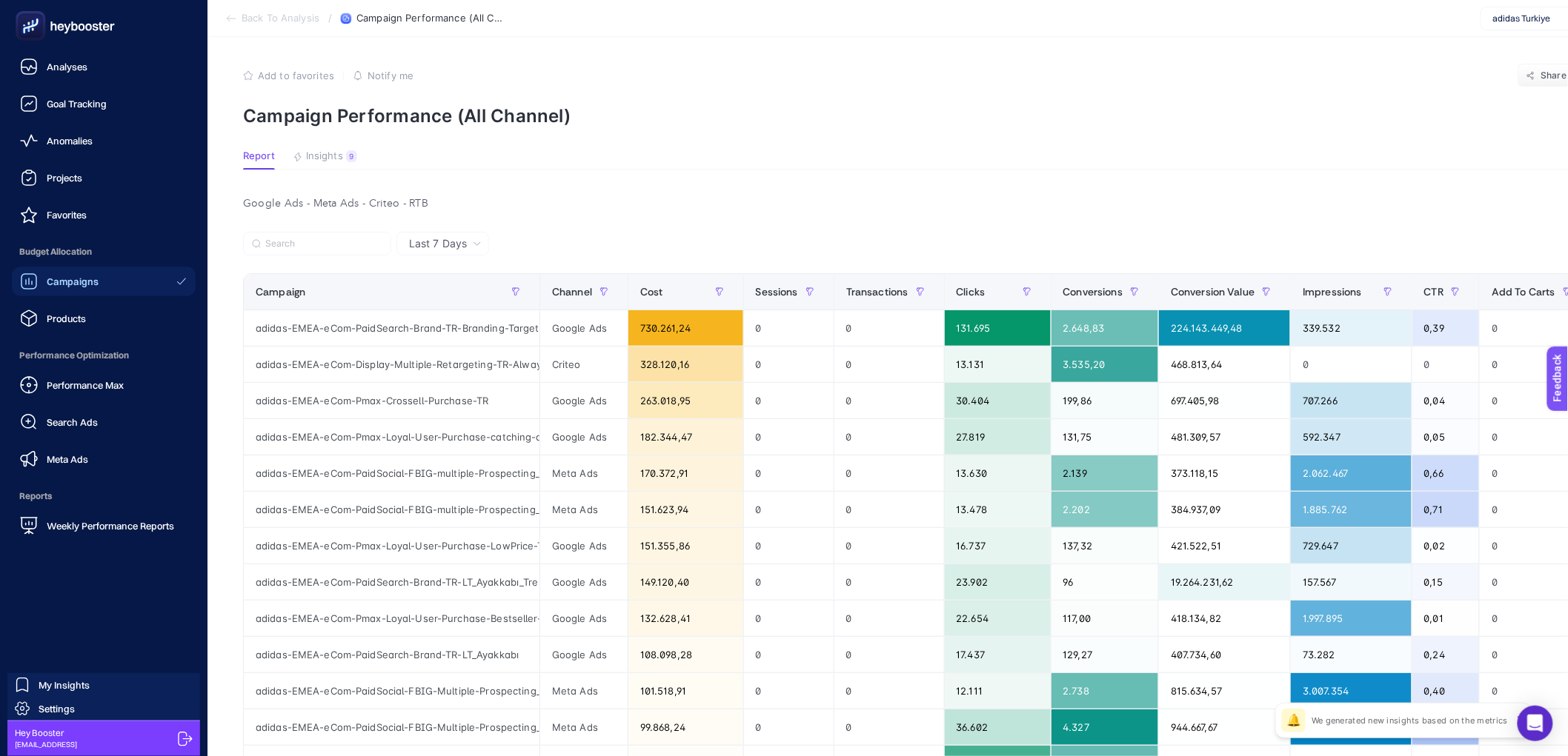
click at [50, 86] on ul "Analyses Goal Tracking Anomalies Projects Favorites Budget Allocation Campaigns…" at bounding box center [104, 295] width 183 height 489
click at [55, 75] on div "Analyses" at bounding box center [53, 66] width 67 height 17
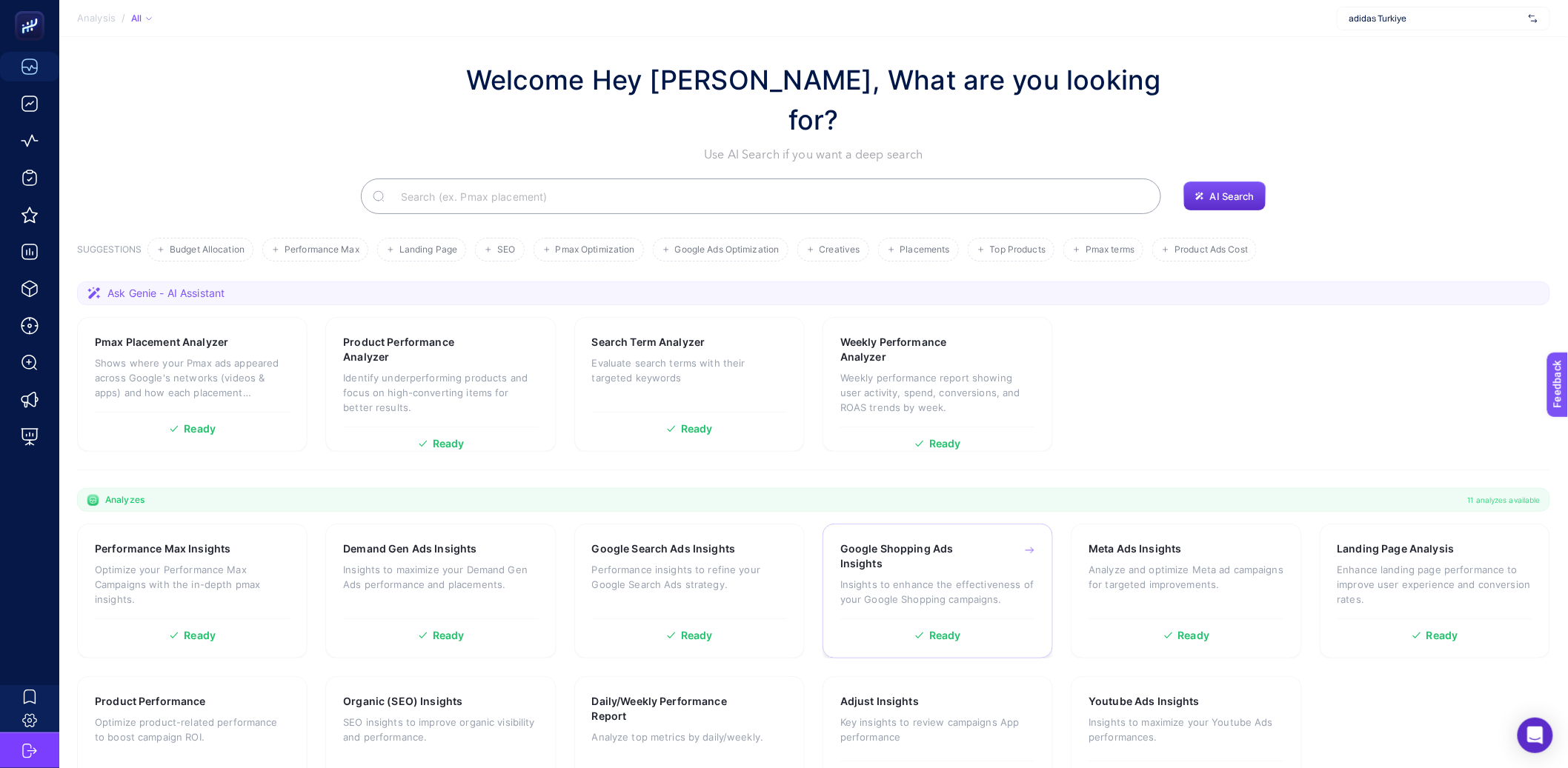
scroll to position [33, 0]
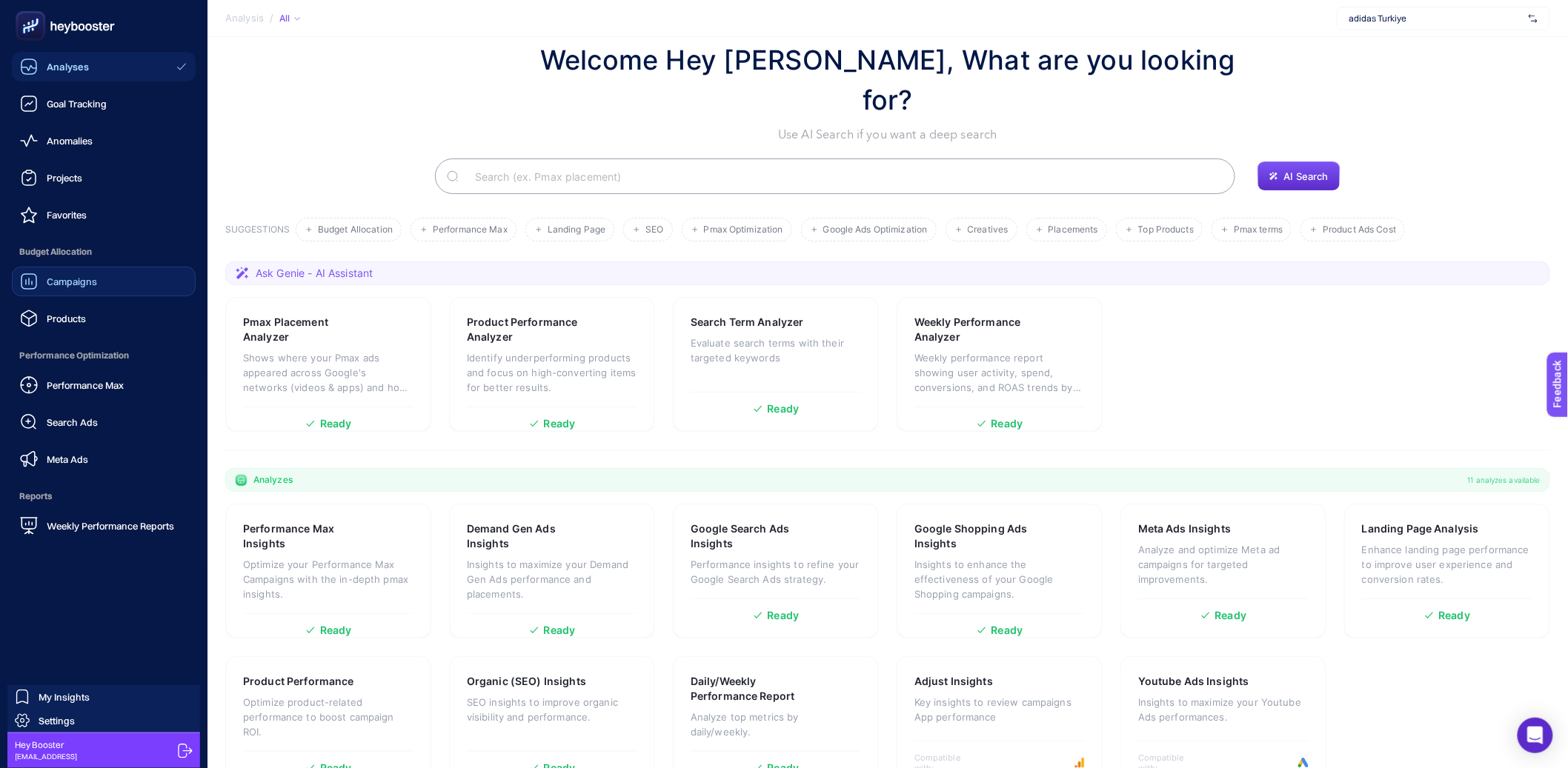
click at [43, 286] on div "Campaigns" at bounding box center [58, 281] width 77 height 17
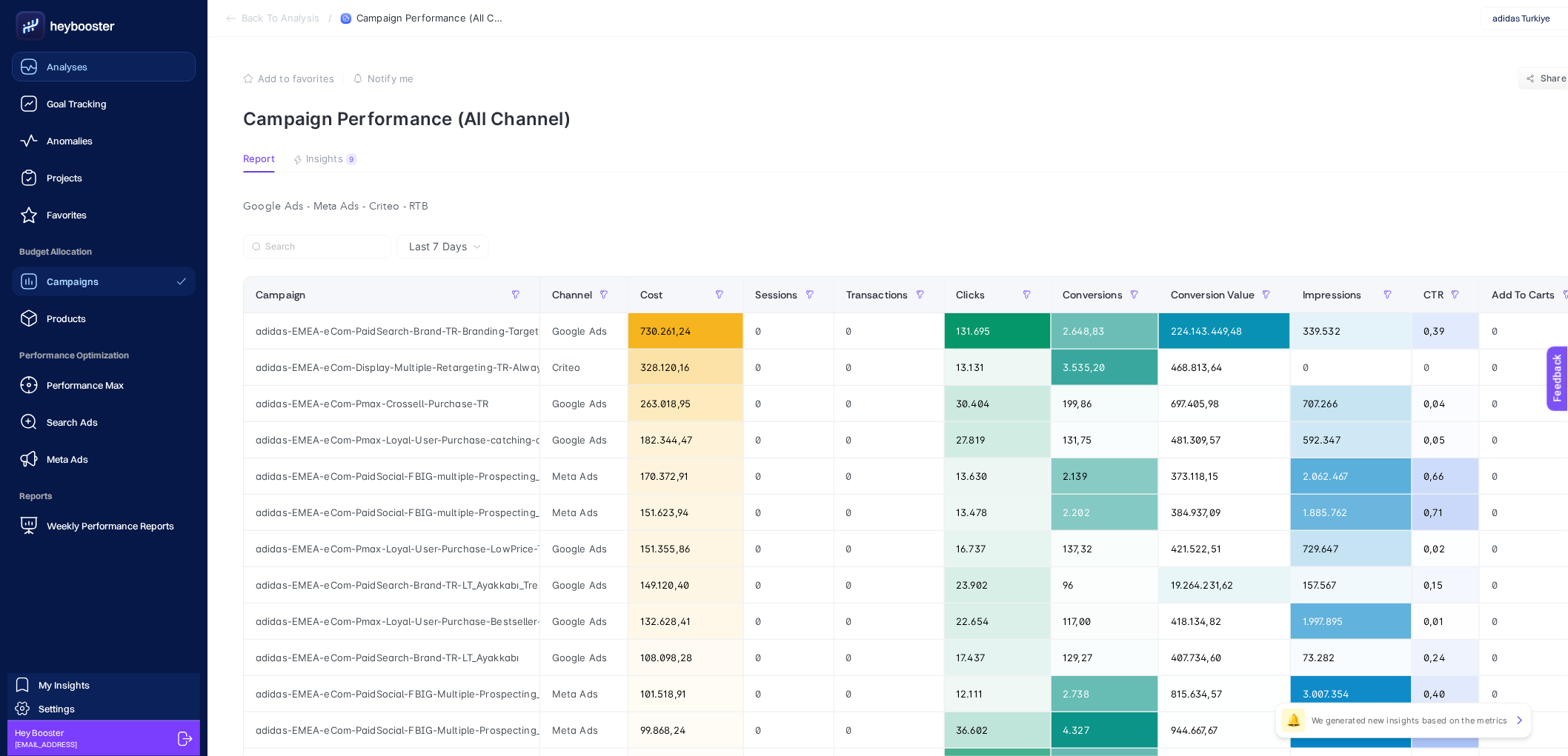
click at [65, 76] on link "Analyses" at bounding box center [104, 66] width 183 height 30
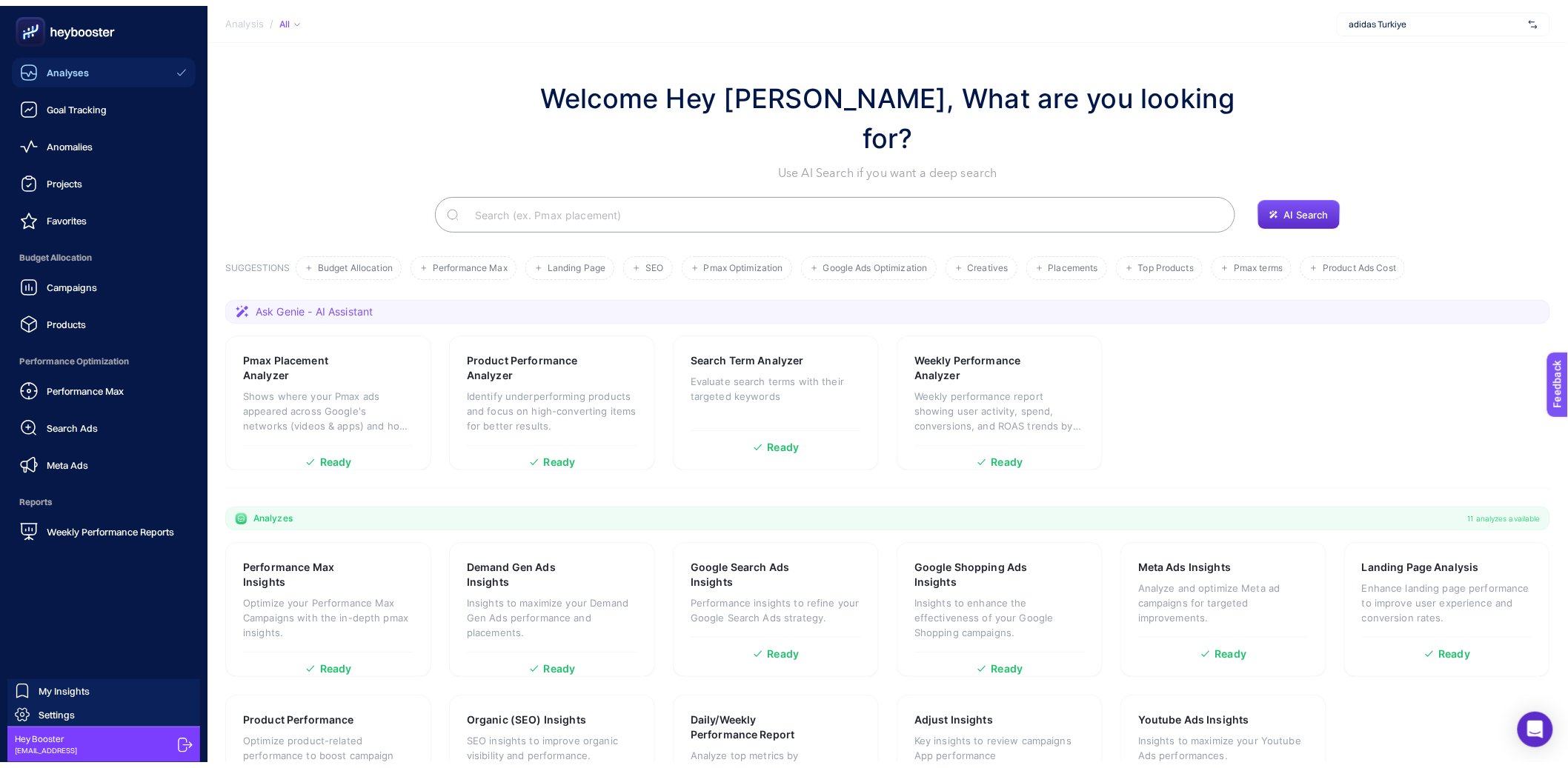
scroll to position [33, 0]
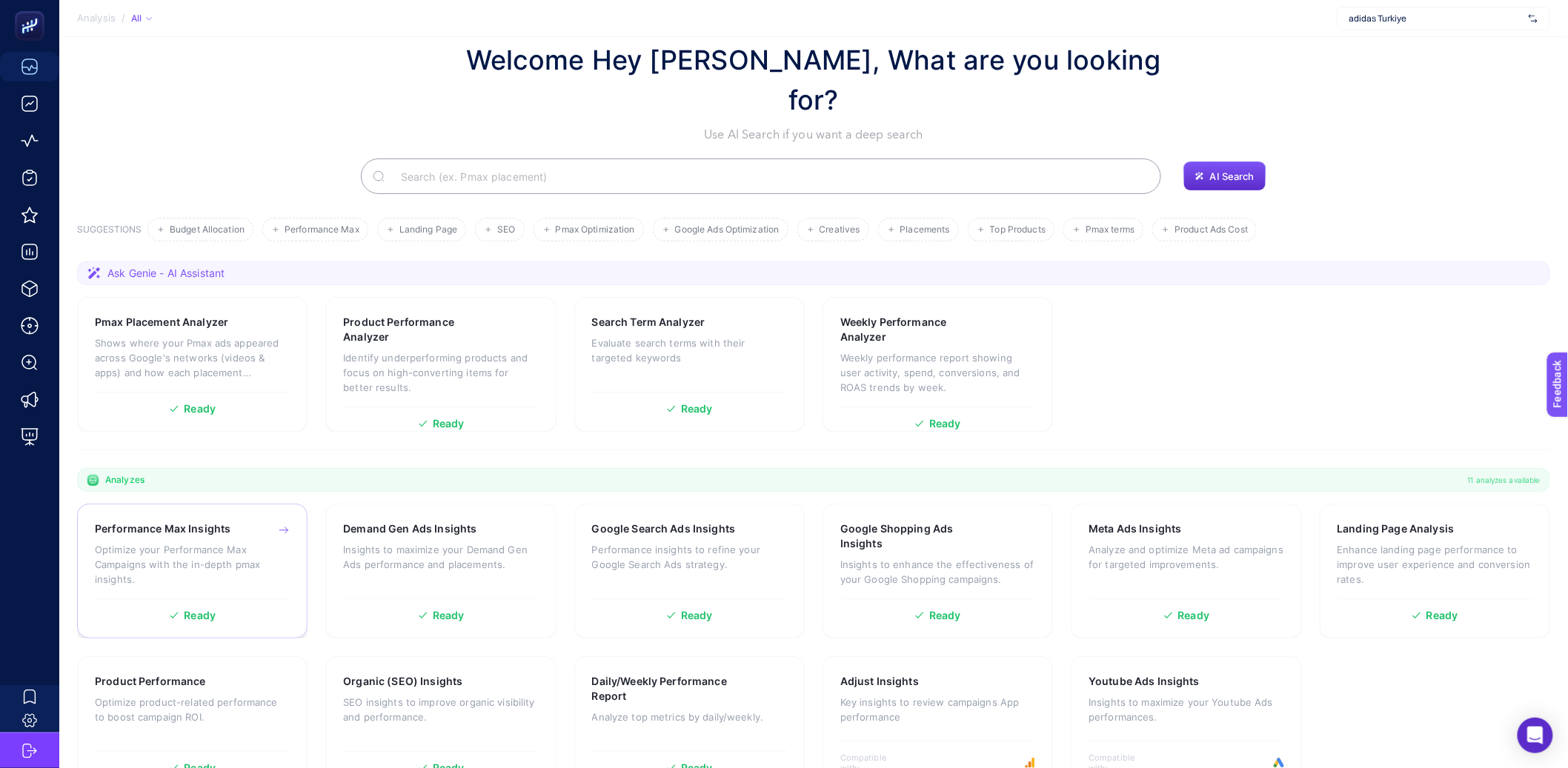
click at [142, 542] on p "Optimize your Performance Max Campaigns with the in-depth pmax insights." at bounding box center [192, 564] width 195 height 45
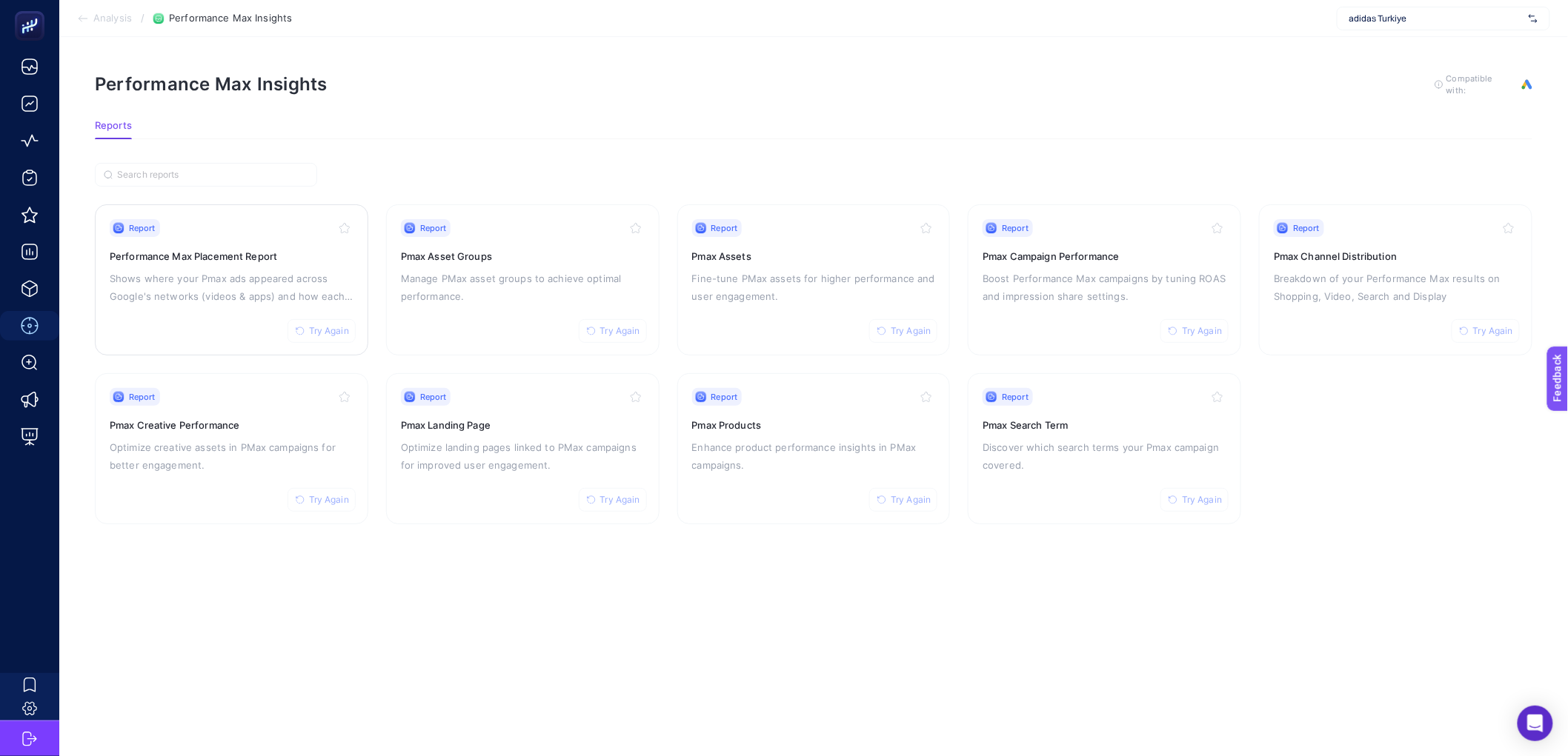
click at [196, 301] on p "Shows where your Pmax ads appeared across Google's networks (videos & apps) and…" at bounding box center [232, 287] width 244 height 36
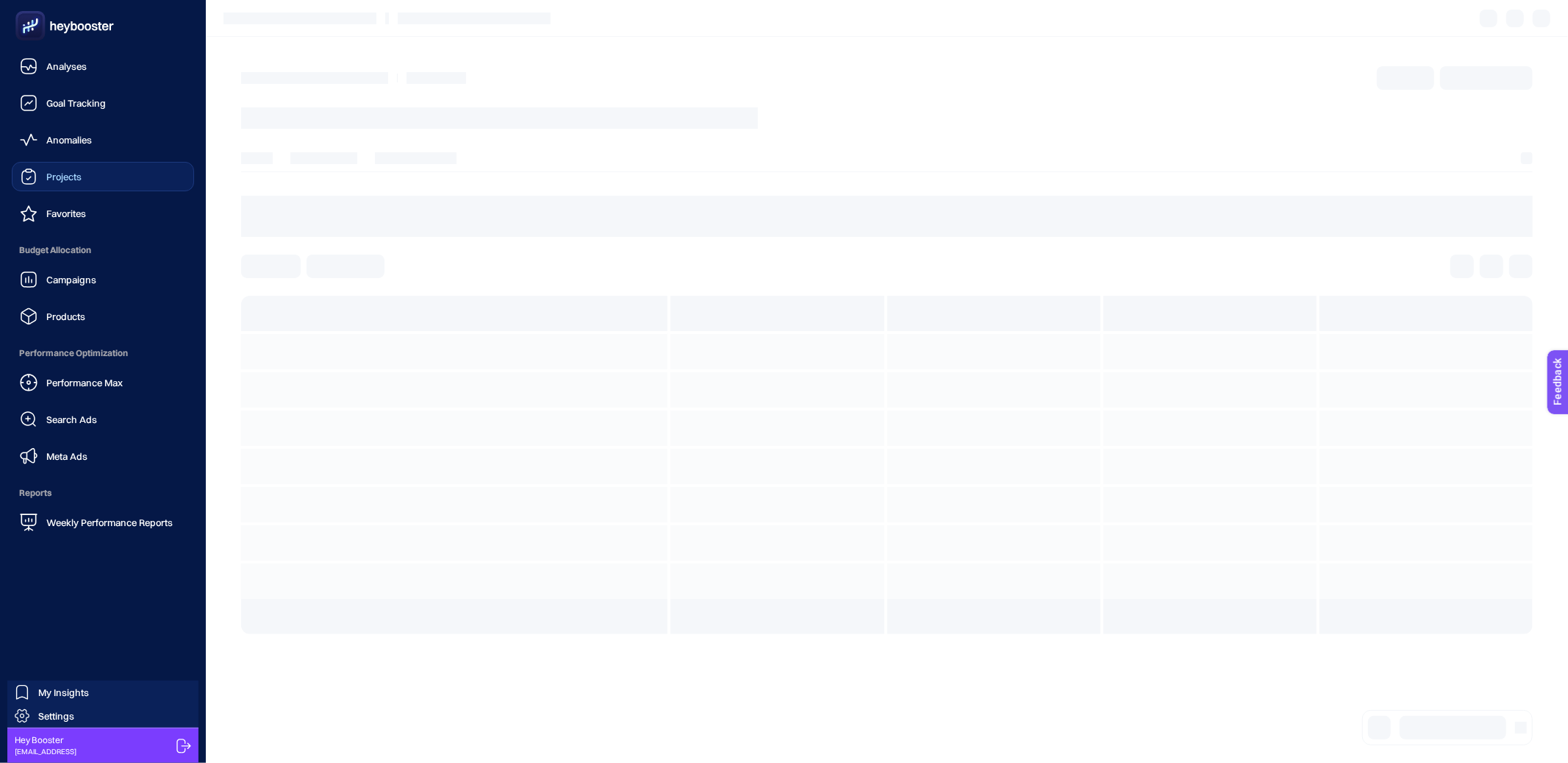
click at [71, 172] on span "Projects" at bounding box center [64, 177] width 35 height 12
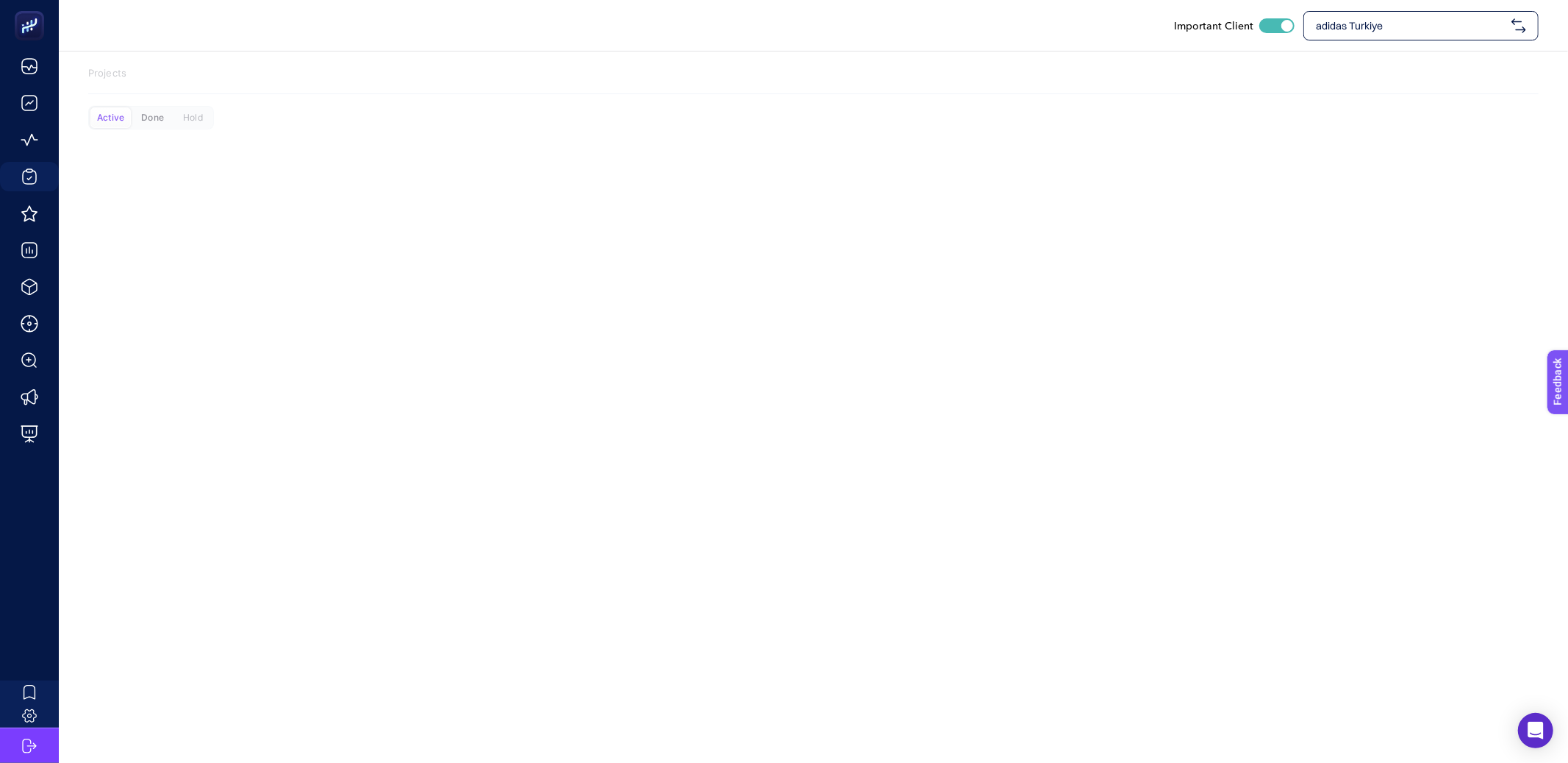
click at [159, 127] on div "Done" at bounding box center [153, 117] width 41 height 20
click at [185, 121] on div "Hold" at bounding box center [193, 117] width 41 height 20
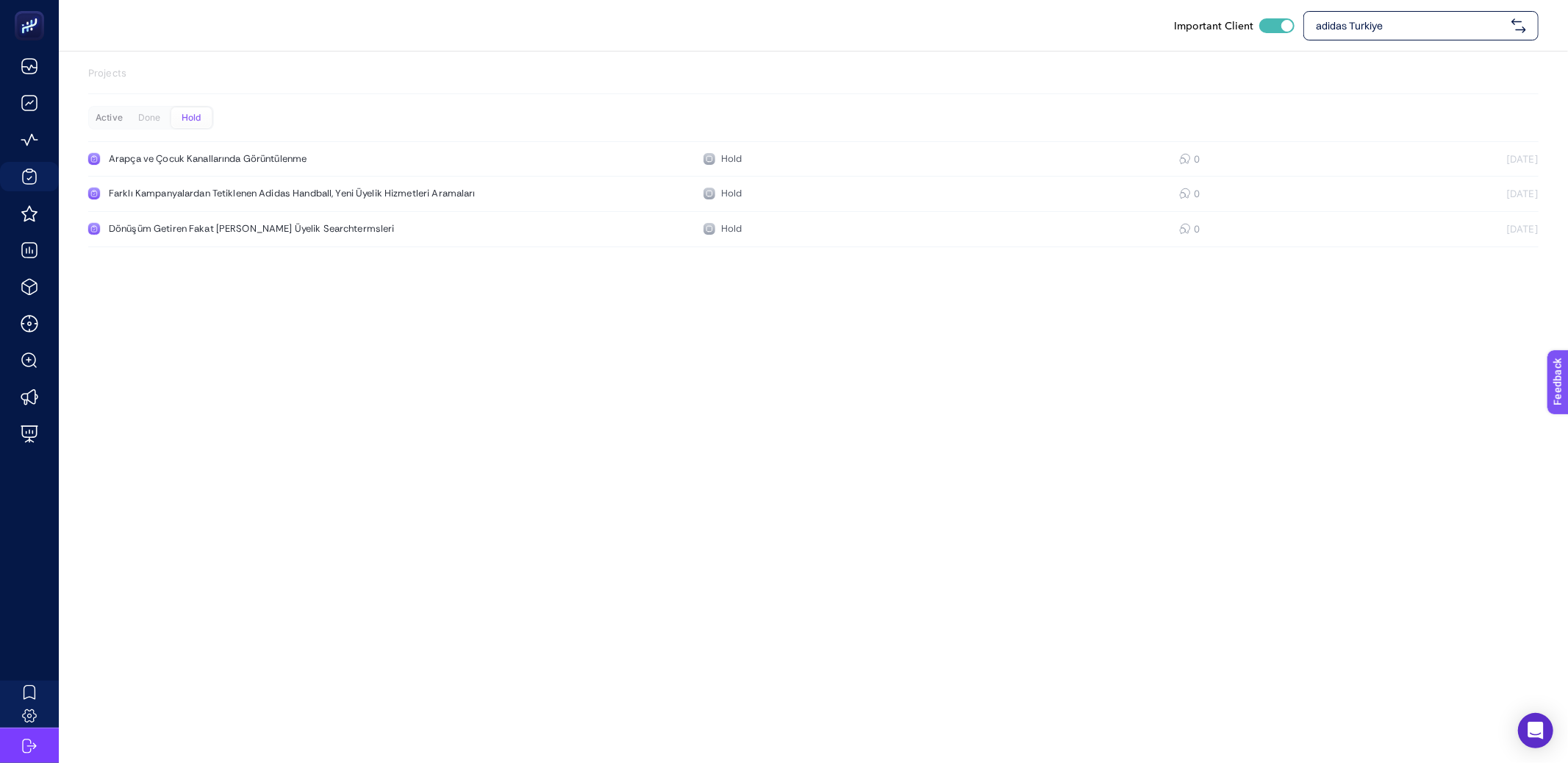
click at [112, 118] on div "Active" at bounding box center [109, 117] width 41 height 20
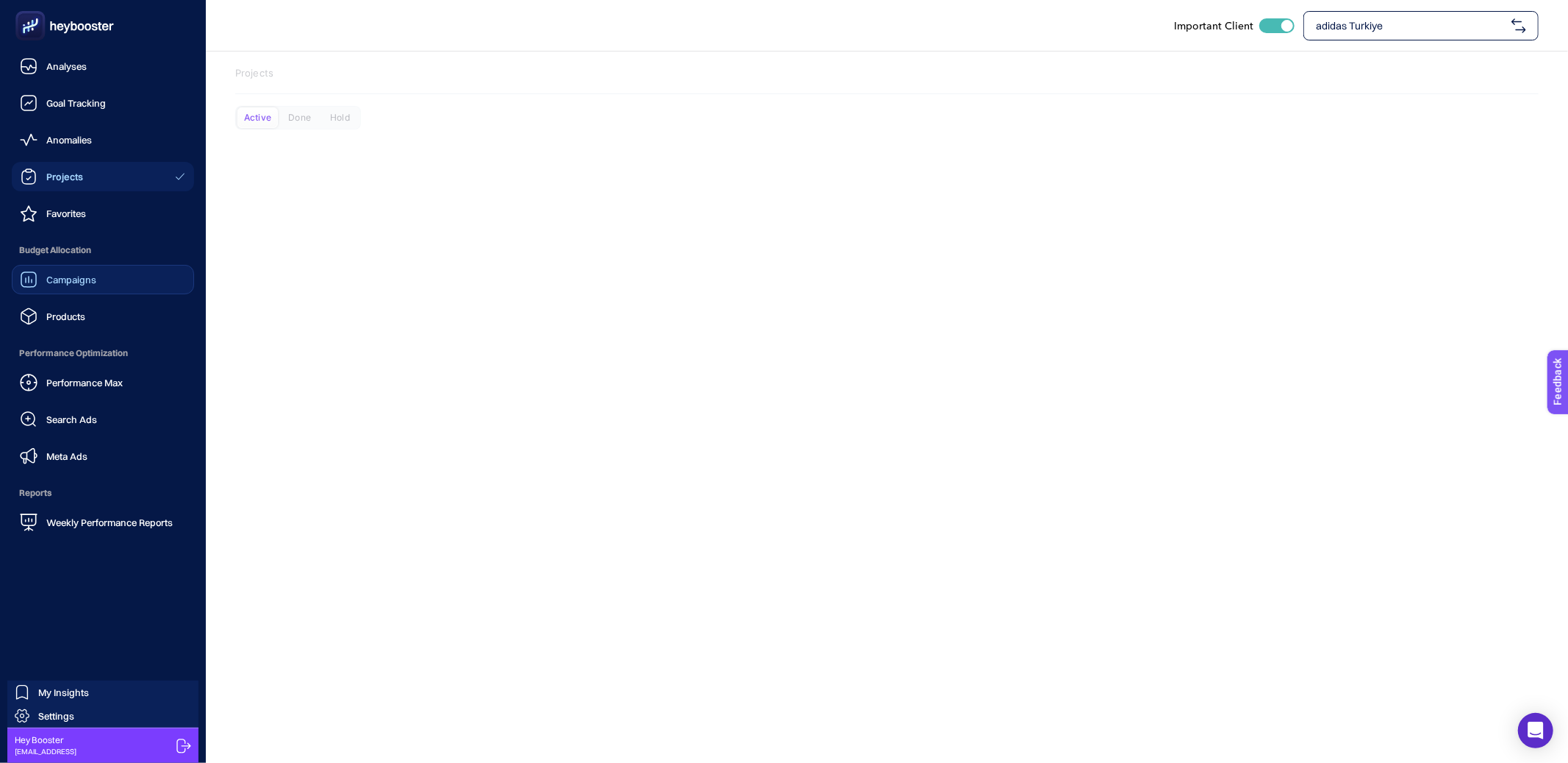
click at [67, 292] on link "Campaigns" at bounding box center [103, 279] width 182 height 29
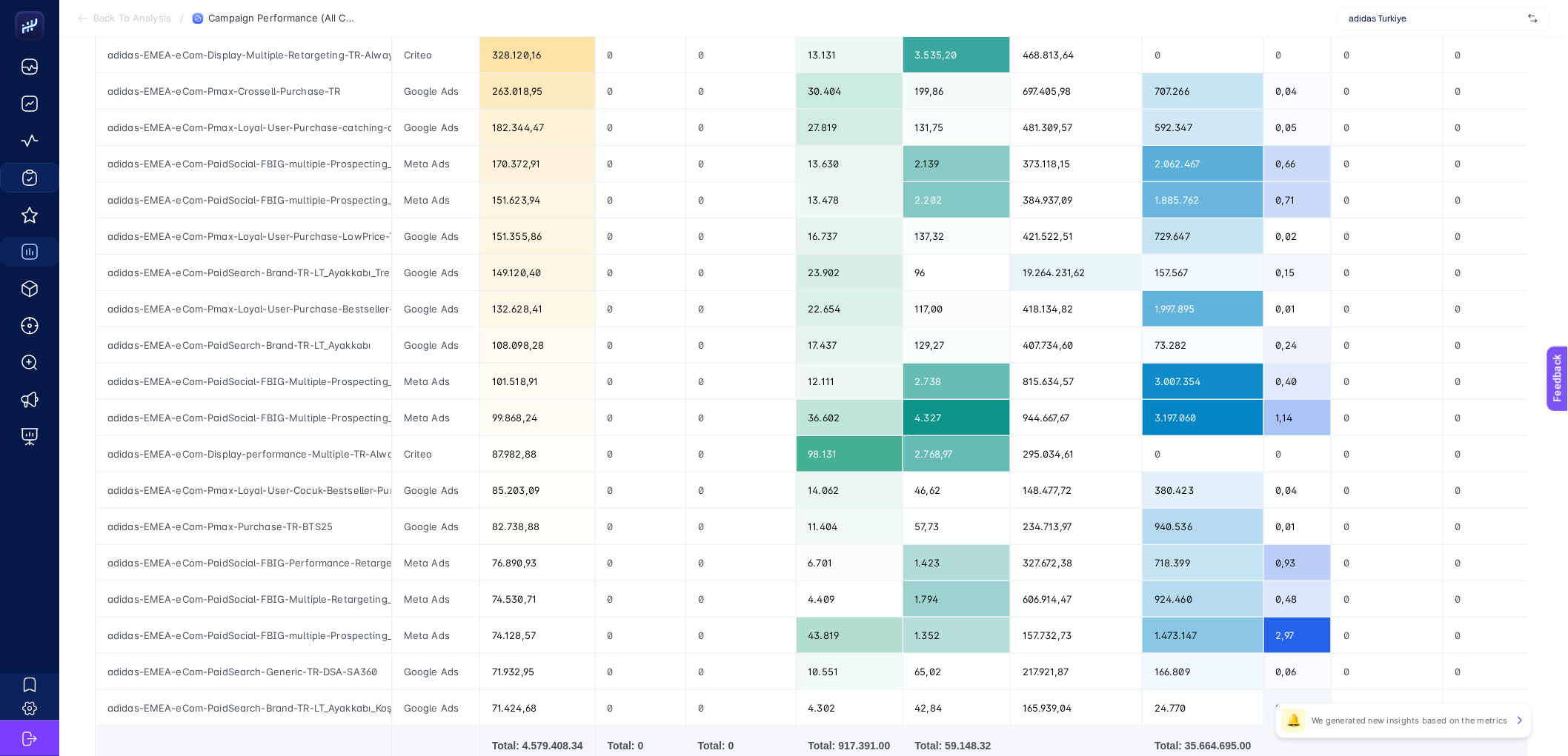
scroll to position [61, 0]
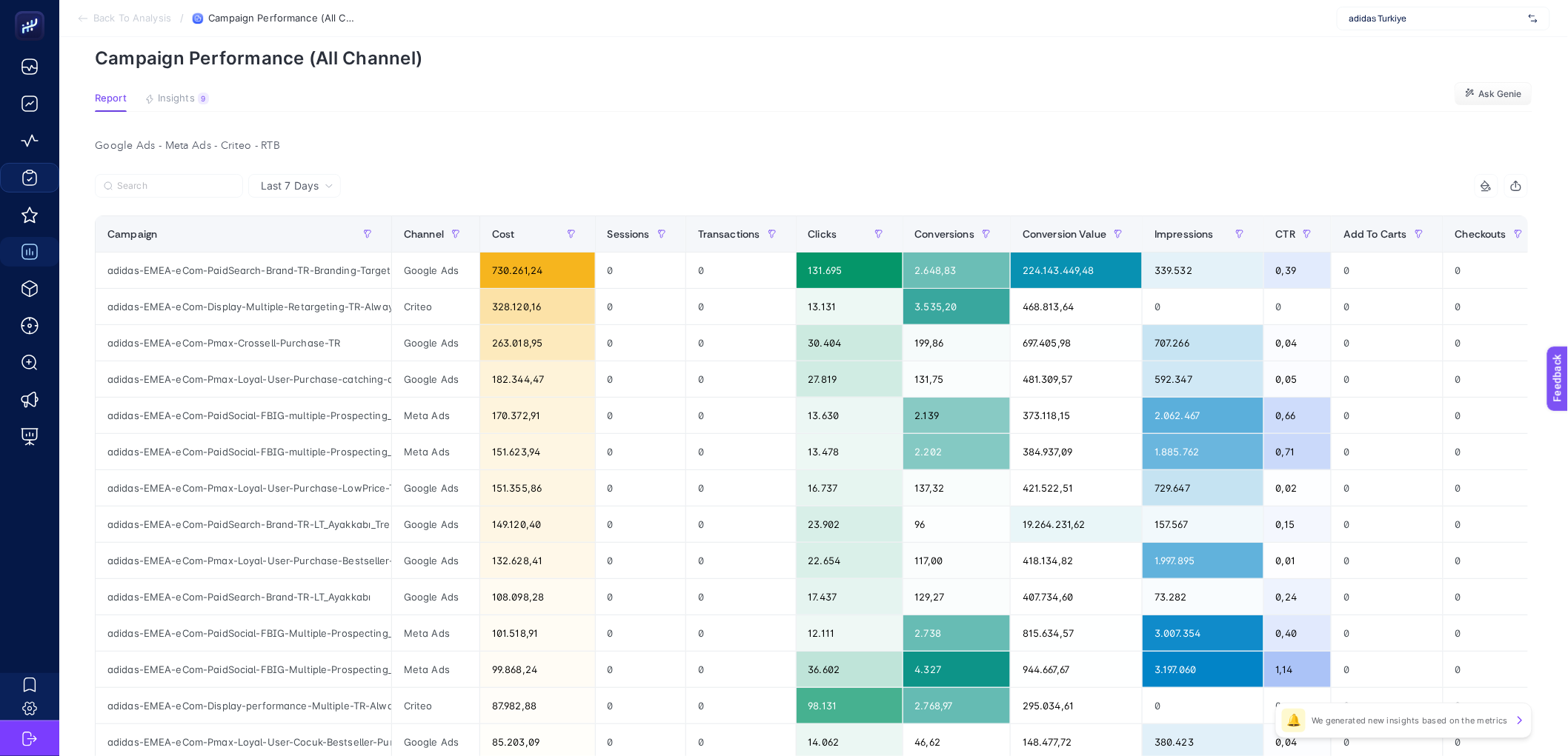
click at [1456, 10] on div "adidas Turkiye" at bounding box center [1444, 18] width 214 height 23
type input "dagi"
click at [1453, 37] on div "[URL][DOMAIN_NAME]" at bounding box center [1444, 48] width 212 height 23
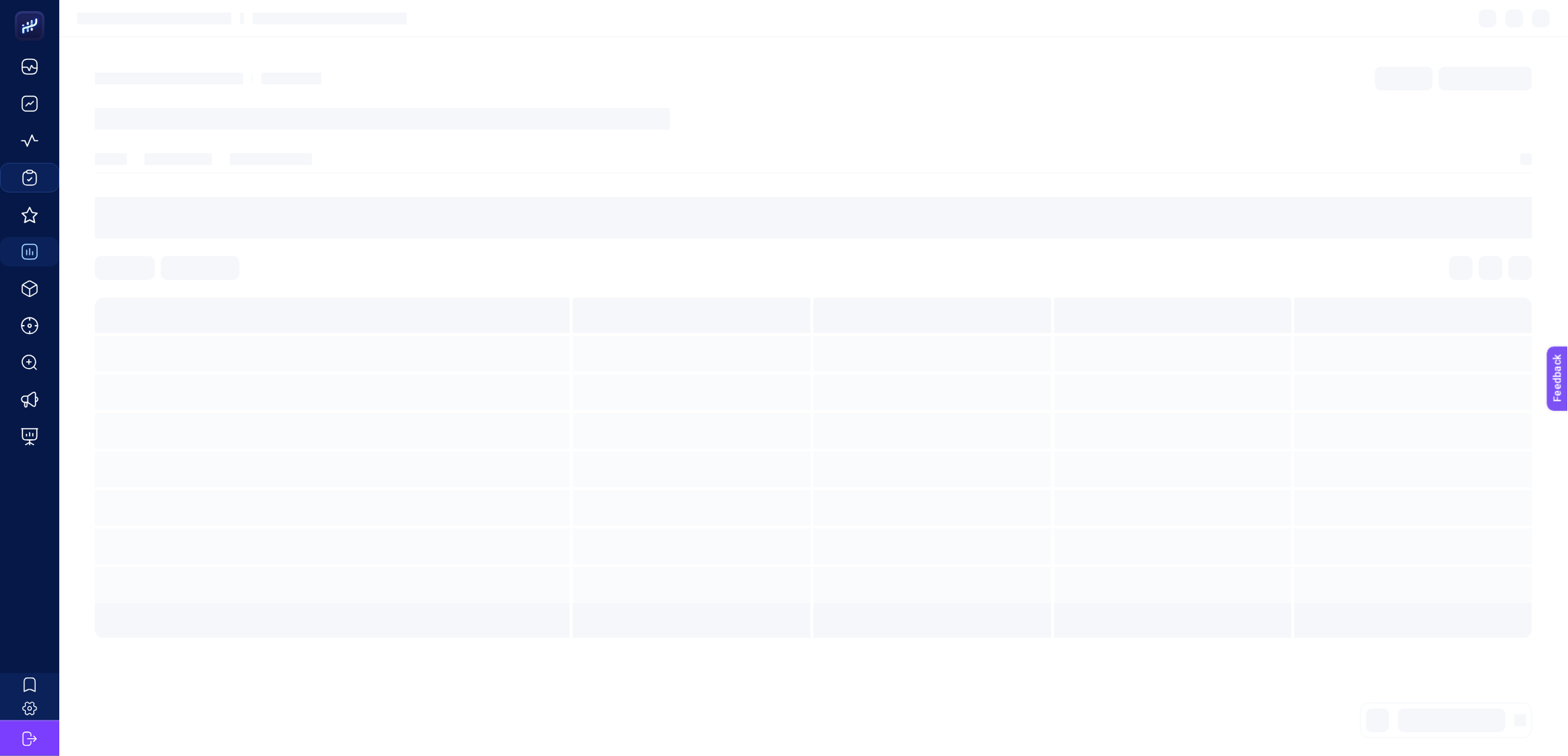
scroll to position [0, 0]
